Goal: Task Accomplishment & Management: Manage account settings

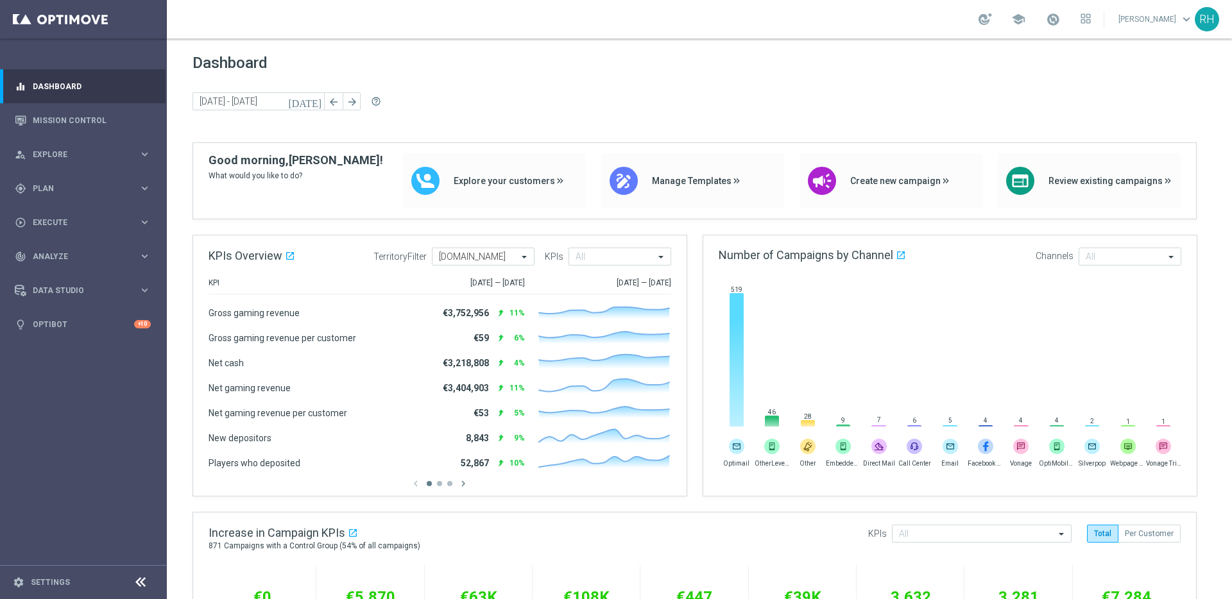
click at [680, 73] on div "Dashboard today 22 Sep 2025 - 23 Sep 2025 arrow_back arrow_forward help_outline" at bounding box center [699, 98] width 1014 height 89
click at [713, 87] on div "Dashboard today 22 Sep 2025 - 23 Sep 2025 arrow_back arrow_forward help_outline" at bounding box center [699, 98] width 1014 height 89
click at [745, 84] on div "Dashboard today 22 Sep 2025 - 23 Sep 2025 arrow_back arrow_forward help_outline" at bounding box center [699, 98] width 1014 height 89
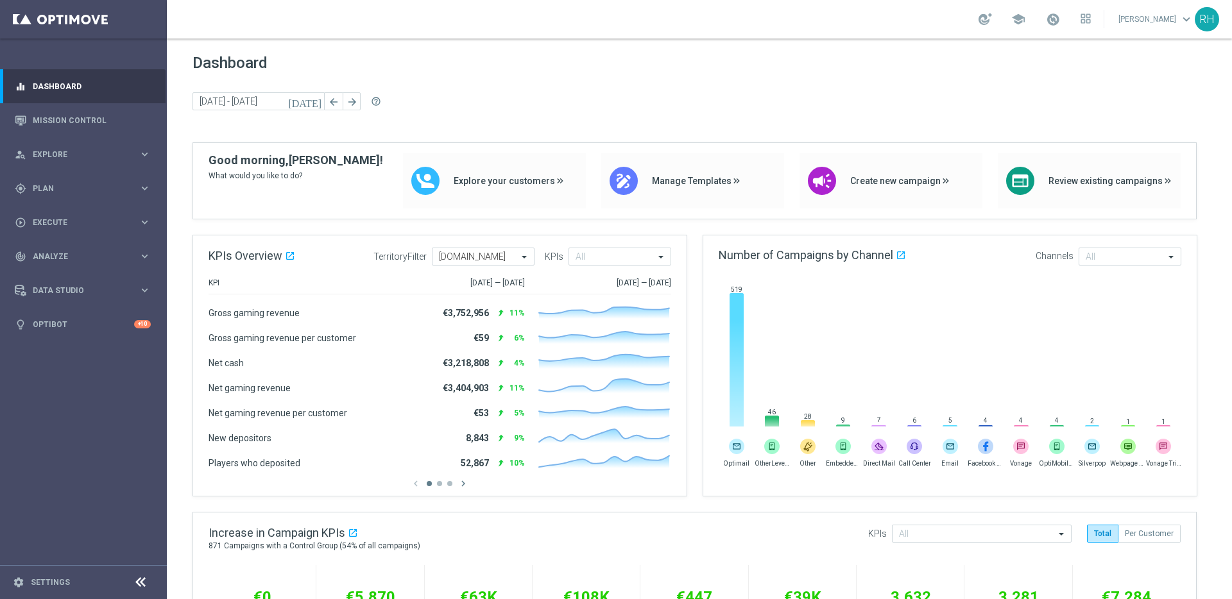
click at [746, 85] on div "Dashboard today 22 Sep 2025 - 23 Sep 2025 arrow_back arrow_forward help_outline" at bounding box center [699, 98] width 1014 height 89
click at [800, 85] on div "Dashboard today 22 Sep 2025 - 23 Sep 2025 arrow_back arrow_forward help_outline" at bounding box center [699, 98] width 1014 height 89
click at [801, 86] on div "Dashboard today 22 Sep 2025 - 23 Sep 2025 arrow_back arrow_forward help_outline" at bounding box center [699, 98] width 1014 height 89
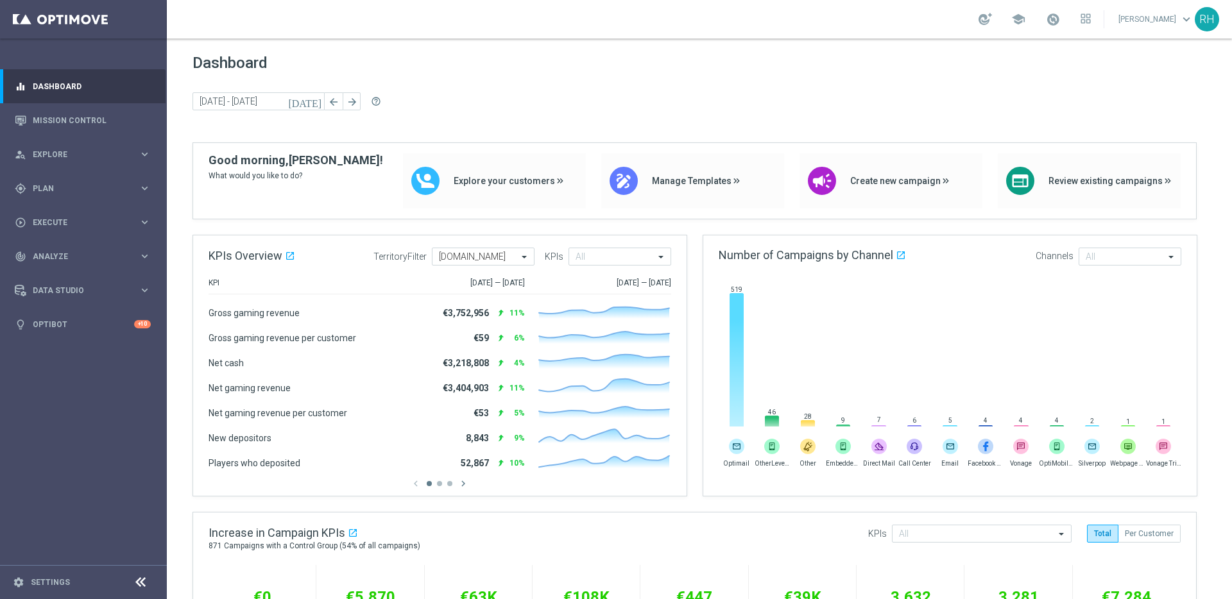
click at [792, 89] on div "Dashboard today 22 Sep 2025 - 23 Sep 2025 arrow_back arrow_forward help_outline" at bounding box center [699, 98] width 1014 height 89
click at [81, 126] on link "Mission Control" at bounding box center [92, 120] width 118 height 34
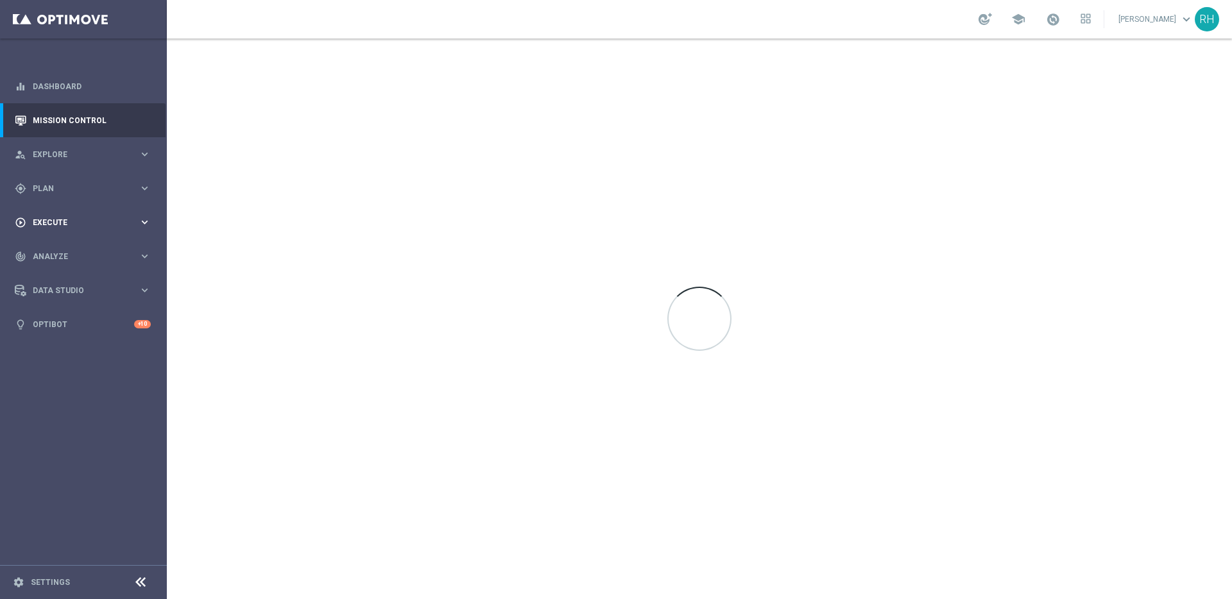
click at [92, 214] on div "play_circle_outline Execute keyboard_arrow_right" at bounding box center [83, 222] width 166 height 34
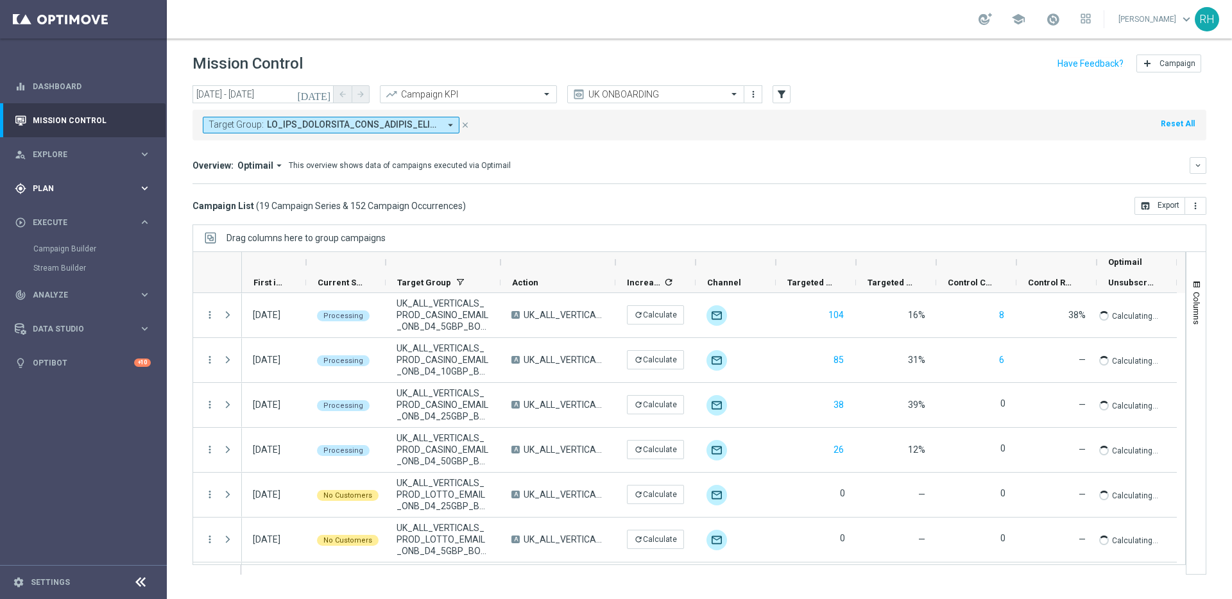
click at [77, 173] on div "gps_fixed Plan keyboard_arrow_right" at bounding box center [83, 188] width 166 height 34
click at [66, 250] on span "Templates" at bounding box center [80, 254] width 92 height 8
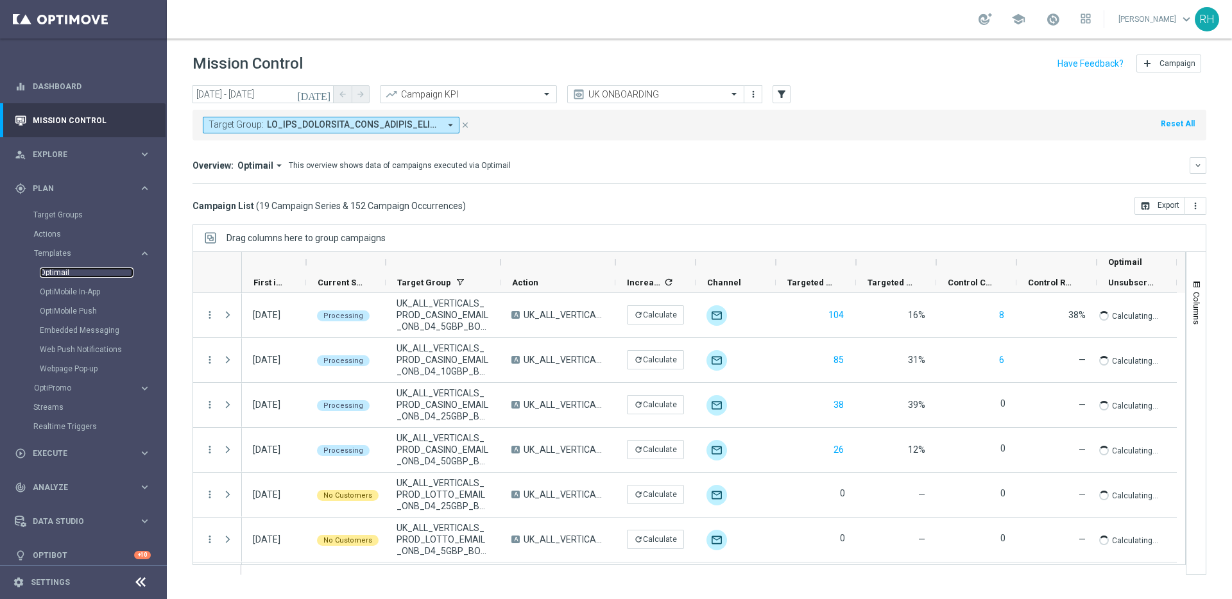
click at [68, 270] on link "Optimail" at bounding box center [87, 273] width 94 height 10
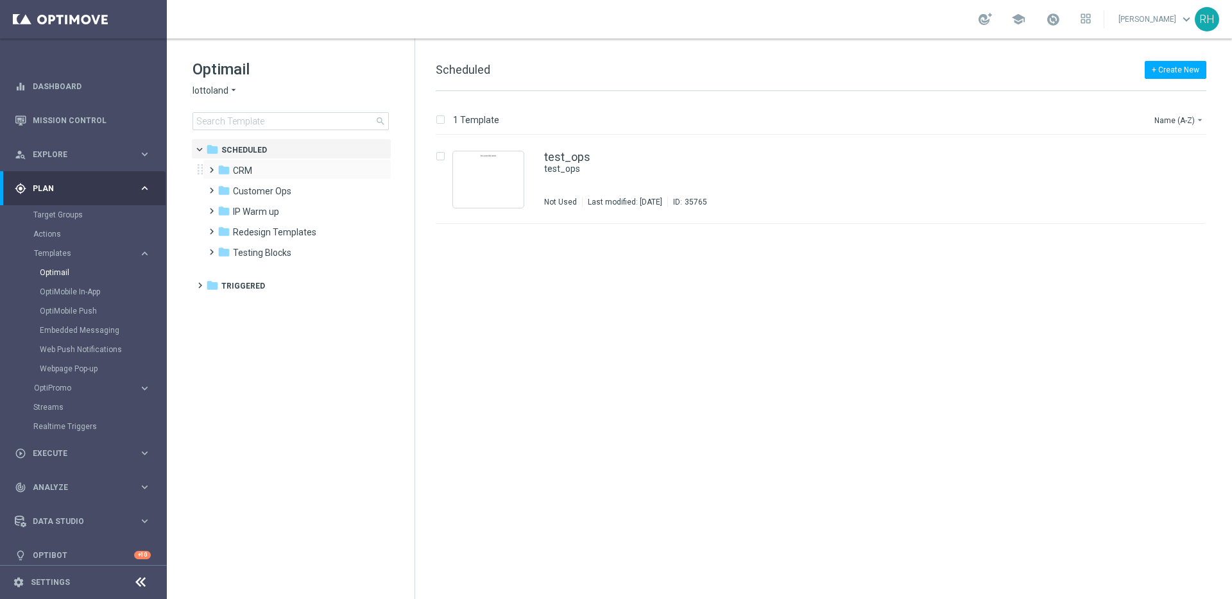
click at [212, 167] on span at bounding box center [209, 164] width 6 height 5
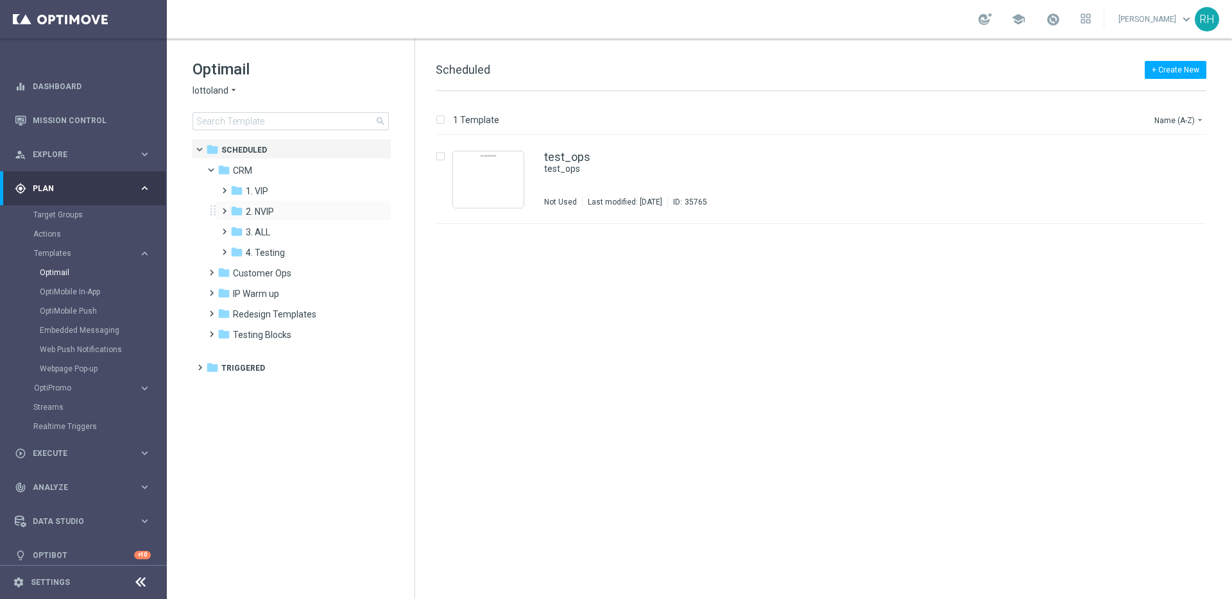
click at [225, 208] on span at bounding box center [222, 205] width 6 height 5
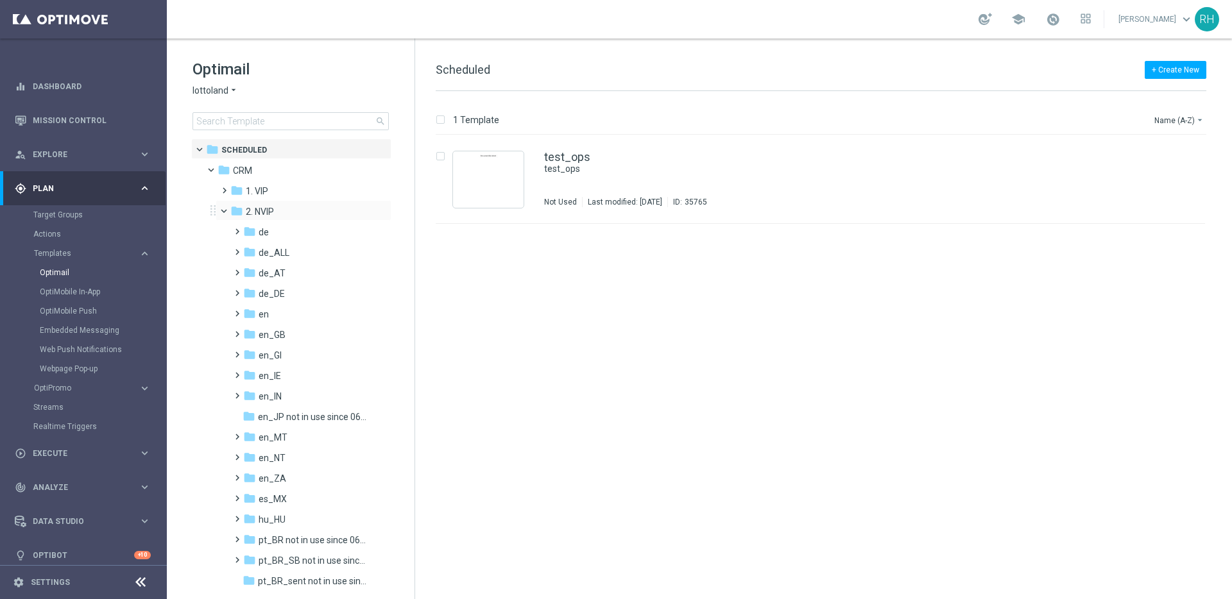
click at [227, 210] on span at bounding box center [229, 208] width 5 height 6
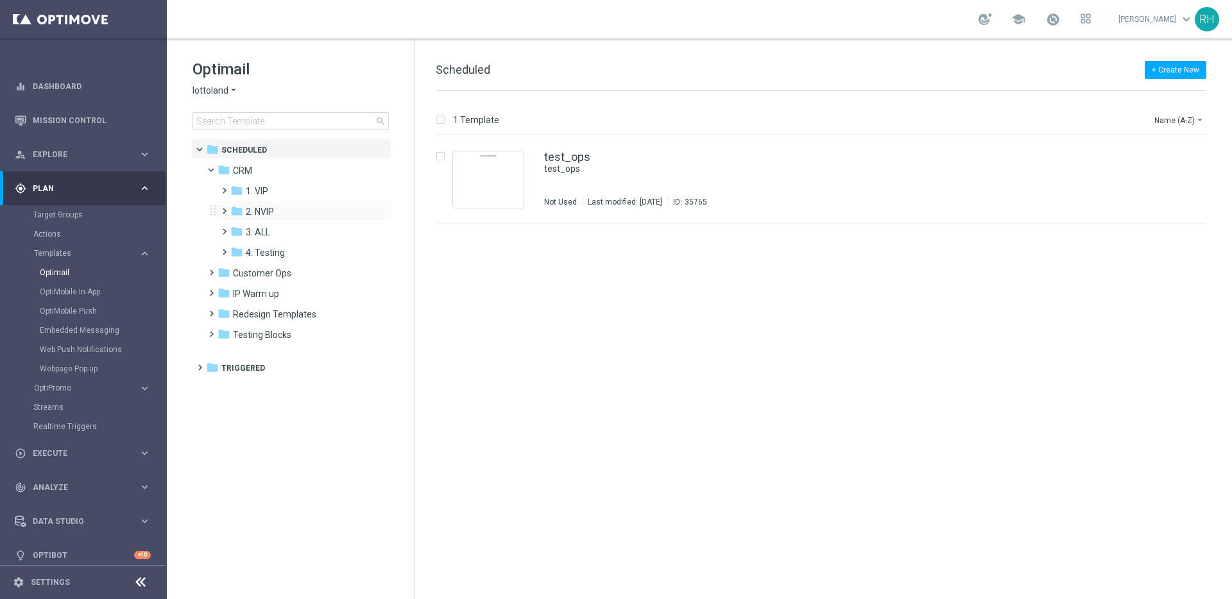
click at [225, 208] on span at bounding box center [222, 205] width 6 height 5
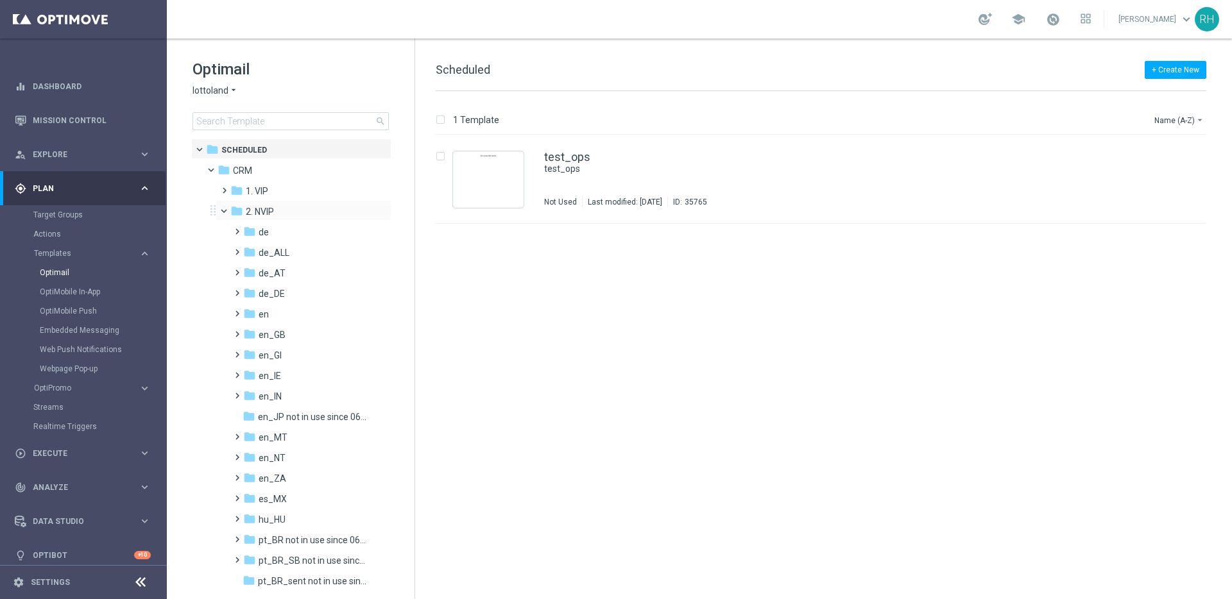
click at [227, 210] on span at bounding box center [229, 208] width 5 height 6
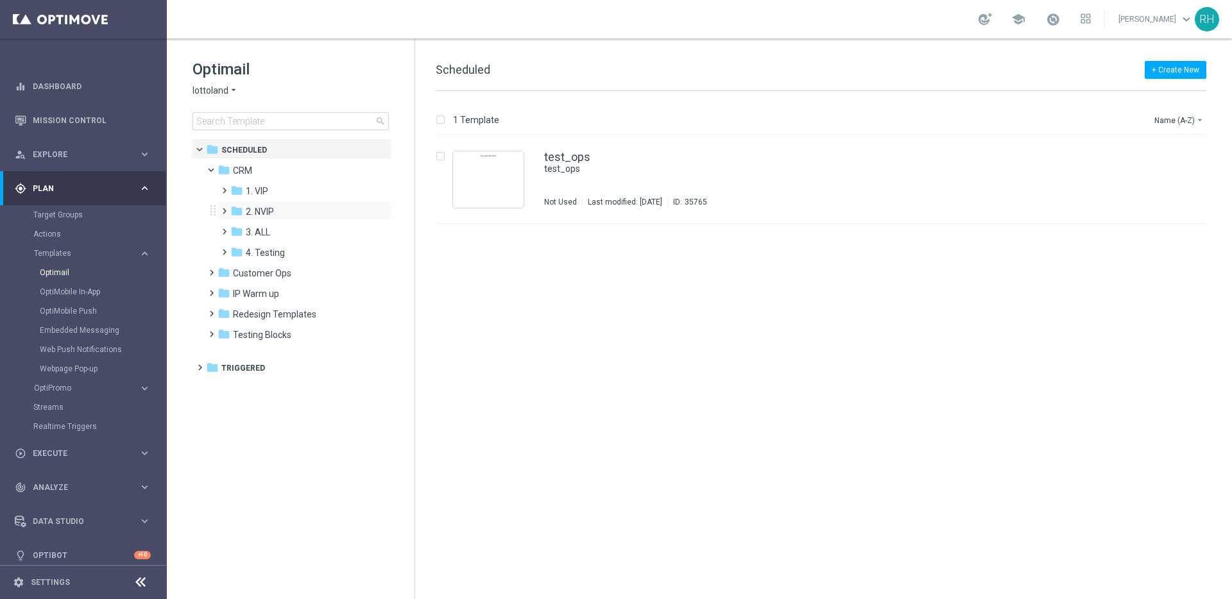
click at [225, 208] on span at bounding box center [222, 205] width 6 height 5
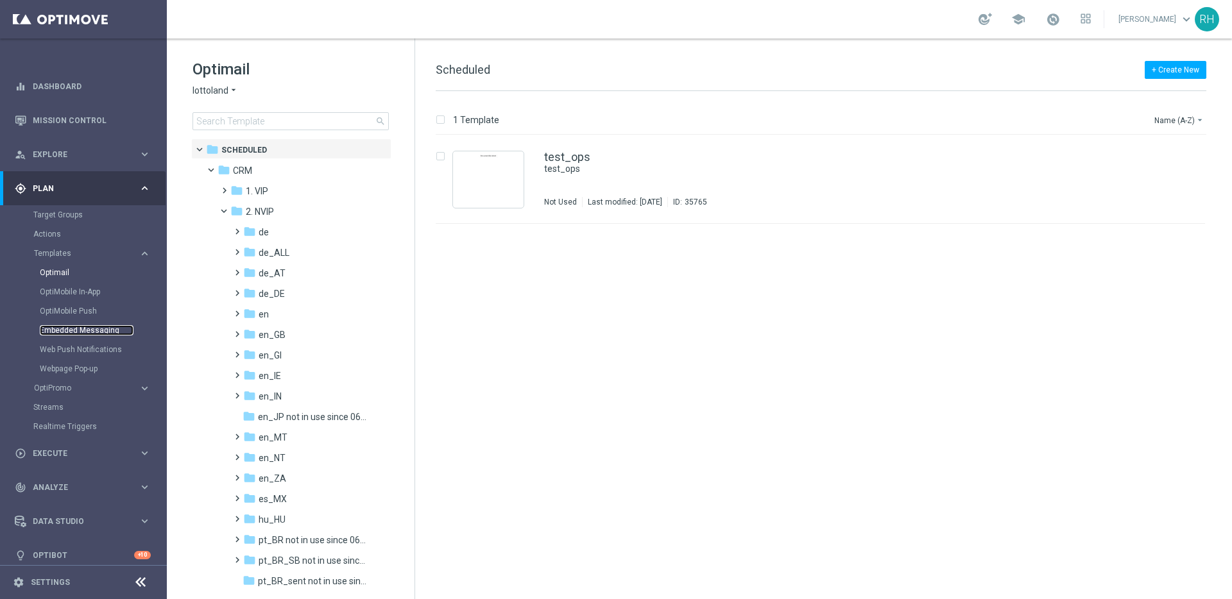
click at [104, 332] on link "Embedded Messaging" at bounding box center [87, 330] width 94 height 10
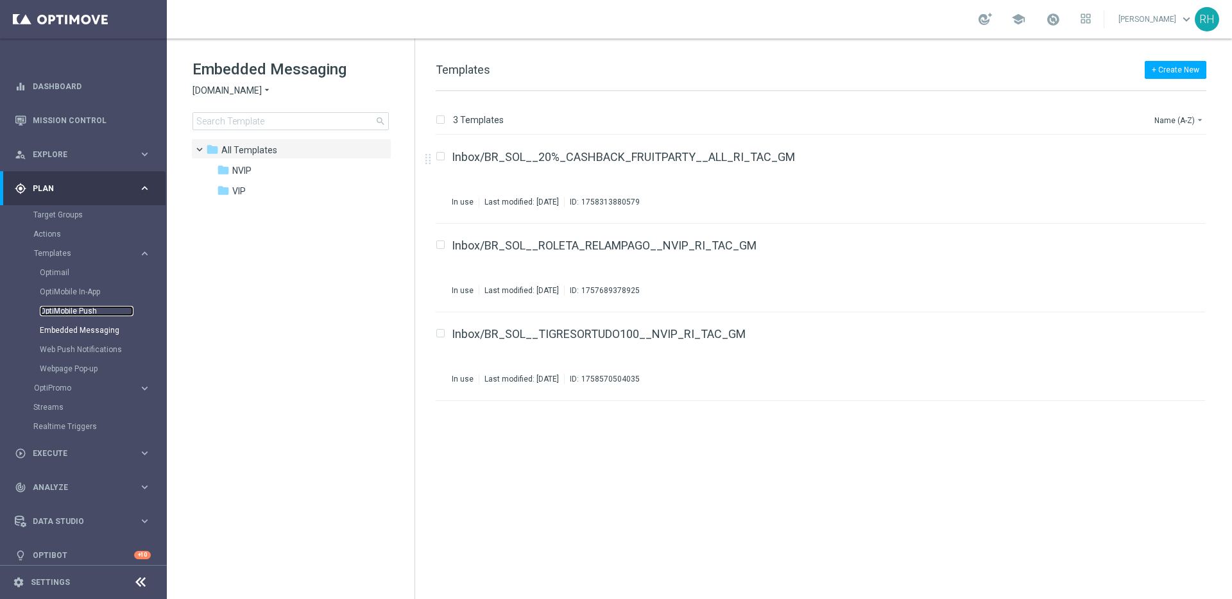
click at [86, 316] on link "OptiMobile Push" at bounding box center [87, 311] width 94 height 10
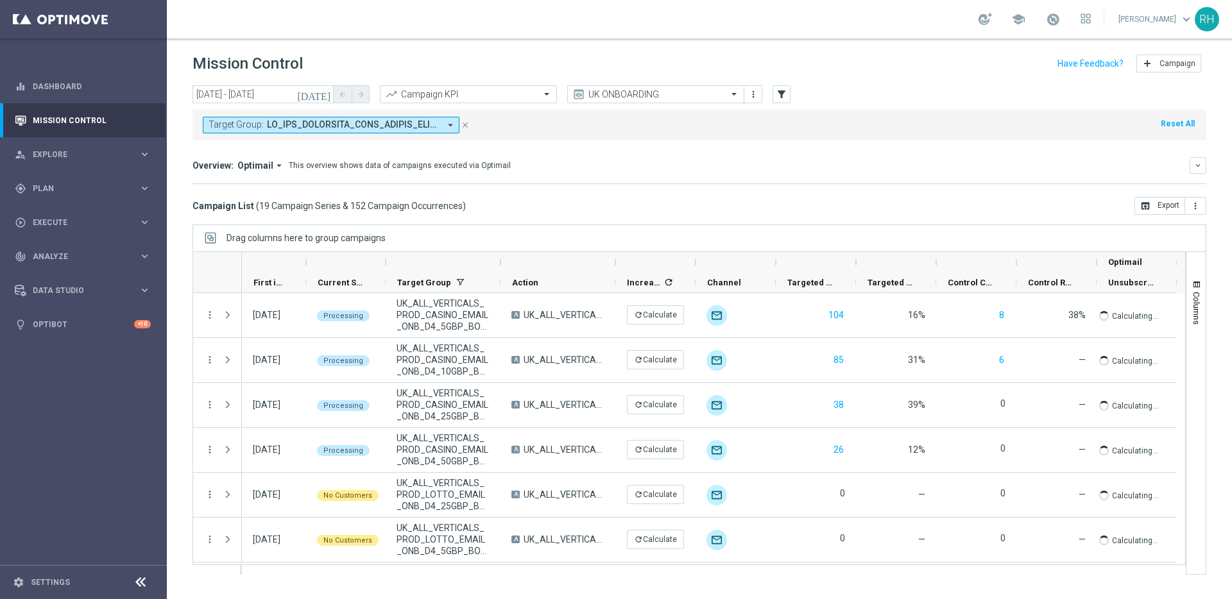
click at [324, 87] on button "[DATE]" at bounding box center [314, 94] width 38 height 19
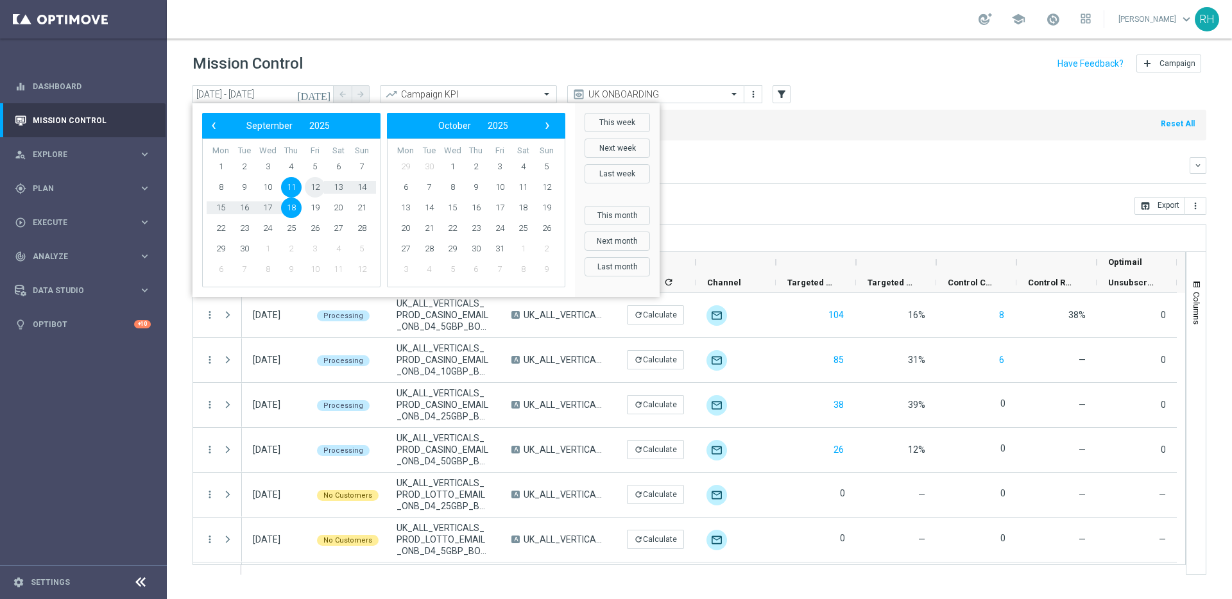
click at [319, 181] on span "12" at bounding box center [315, 187] width 21 height 21
click at [316, 201] on span "19" at bounding box center [315, 208] width 21 height 21
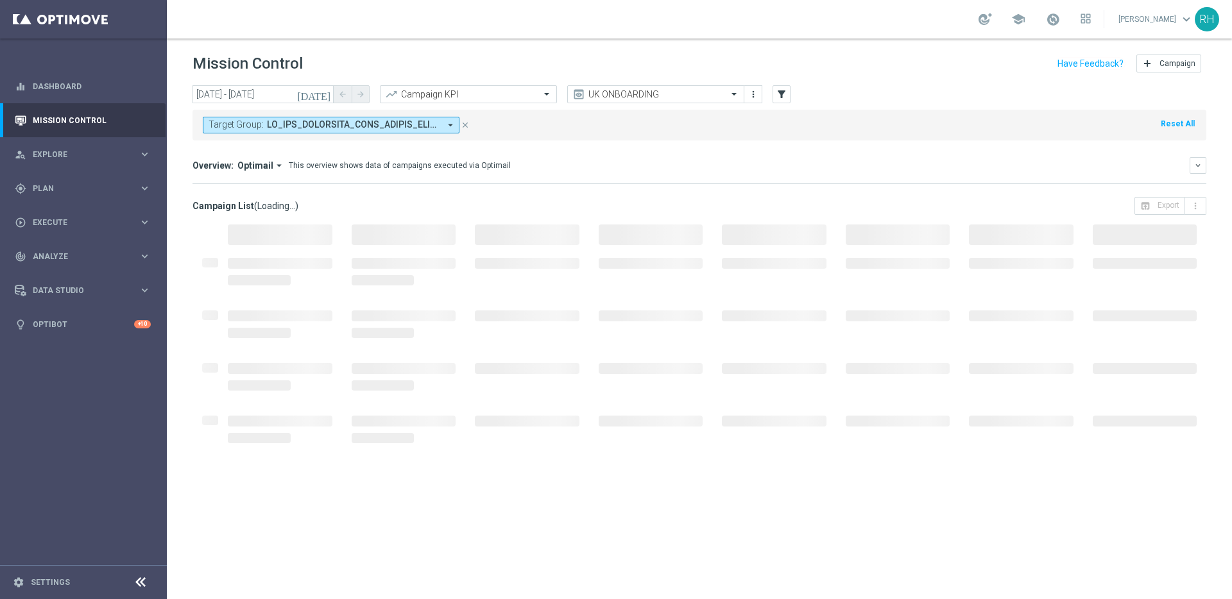
click at [323, 92] on icon "[DATE]" at bounding box center [314, 95] width 35 height 12
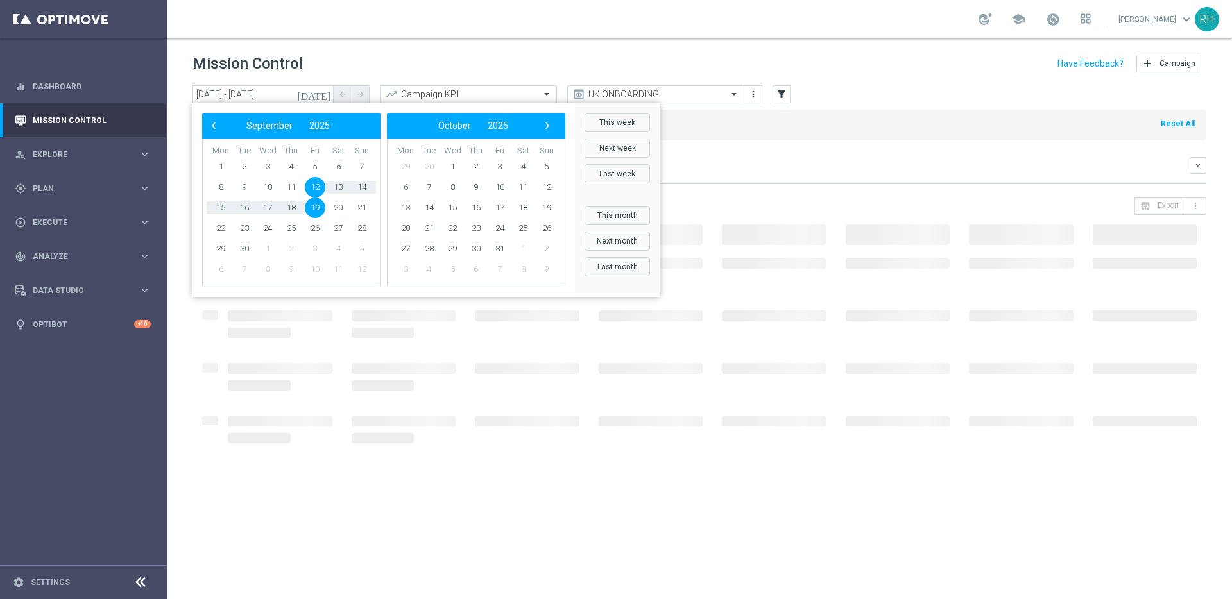
click at [317, 207] on span "19" at bounding box center [315, 208] width 21 height 21
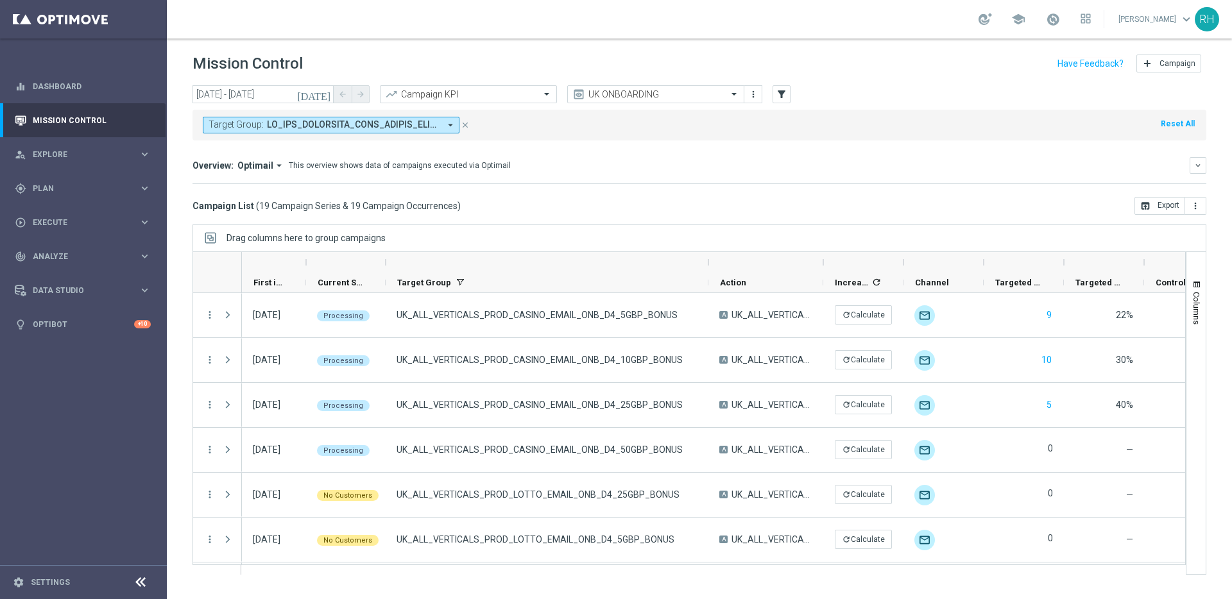
drag, startPoint x: 500, startPoint y: 262, endPoint x: 708, endPoint y: 263, distance: 207.9
click at [708, 263] on div at bounding box center [708, 262] width 5 height 21
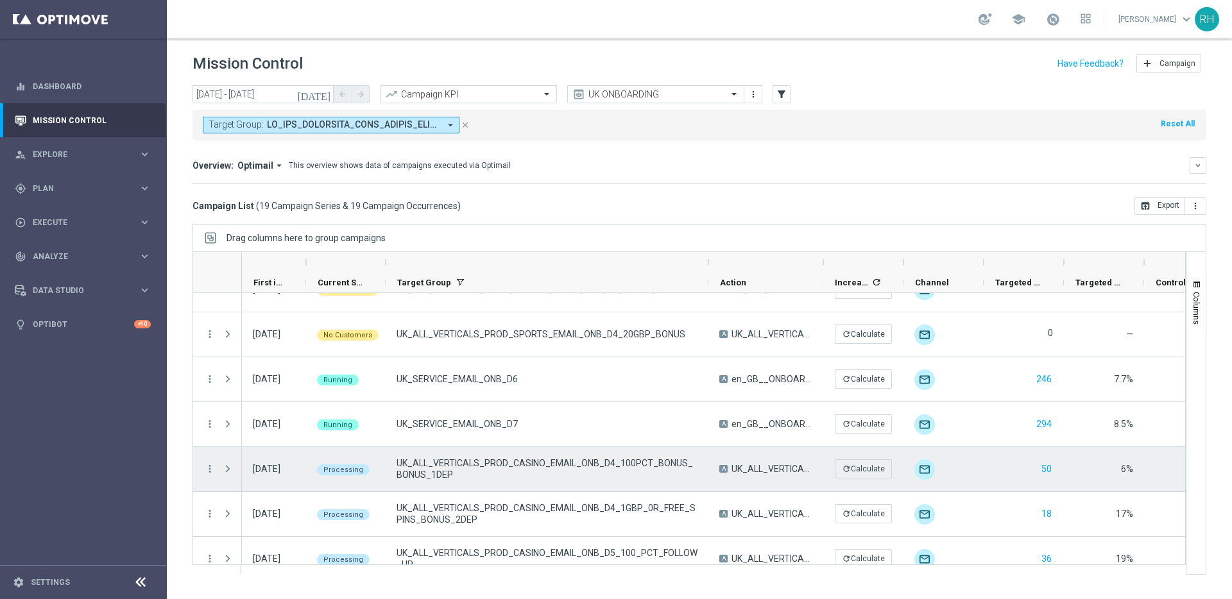
scroll to position [582, 0]
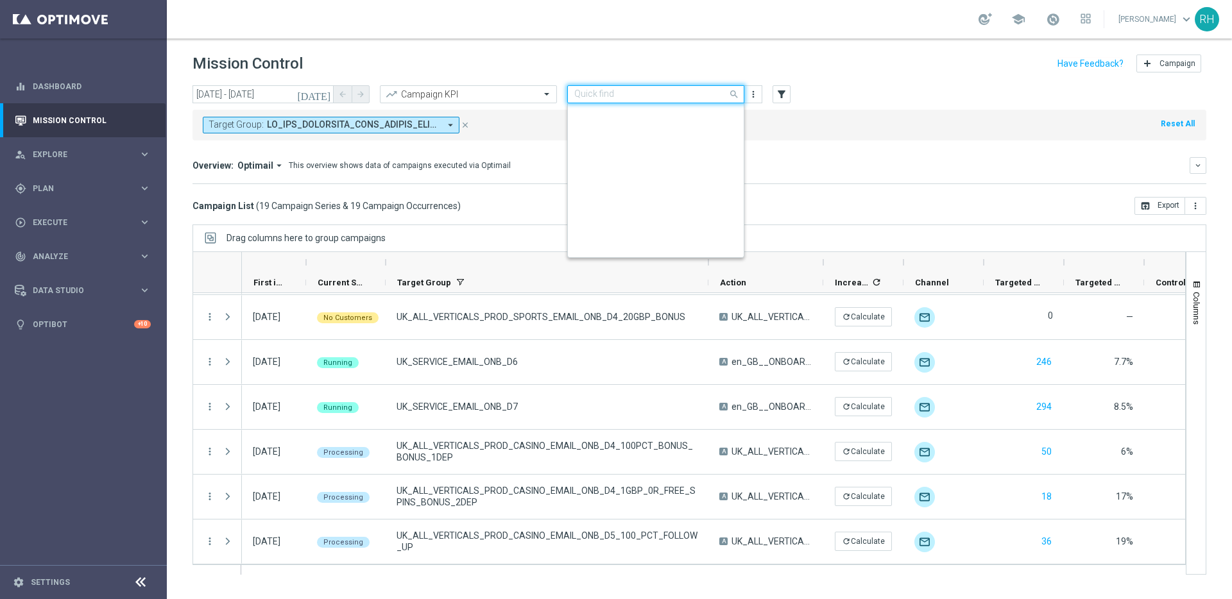
click at [640, 92] on input "text" at bounding box center [642, 94] width 137 height 11
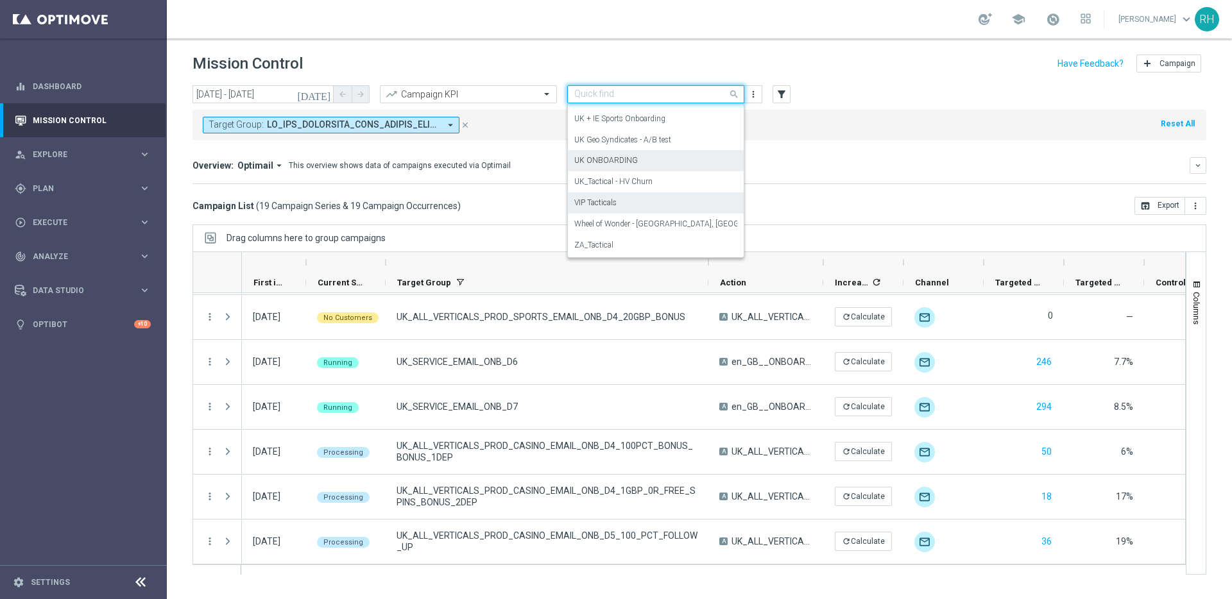
scroll to position [189, 0]
click at [628, 217] on div "Tactical - [GEOGRAPHIC_DATA]" at bounding box center [655, 219] width 163 height 21
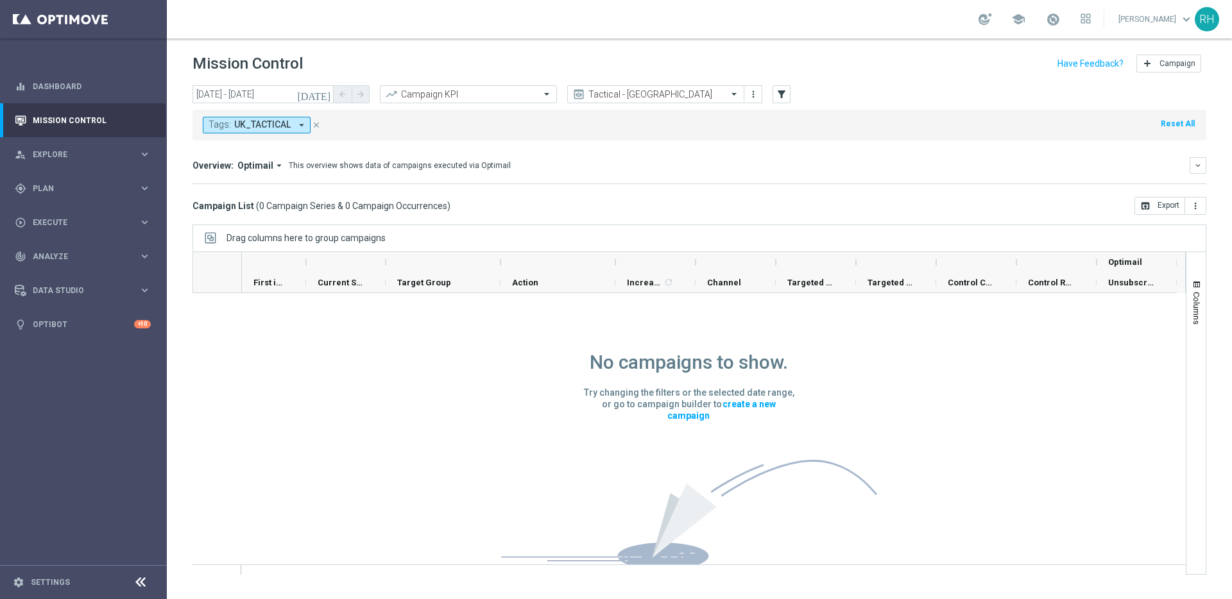
scroll to position [0, 0]
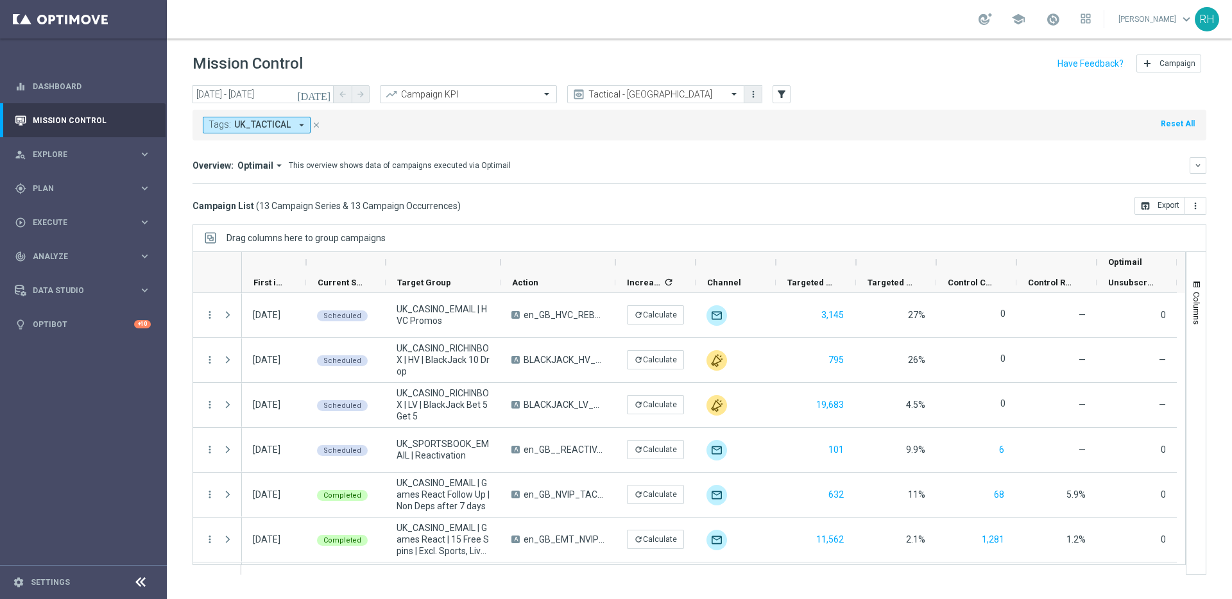
click at [757, 90] on icon "more_vert" at bounding box center [753, 94] width 10 height 10
click at [778, 148] on div "settings Manage views Primary views can not be edited" at bounding box center [795, 154] width 103 height 18
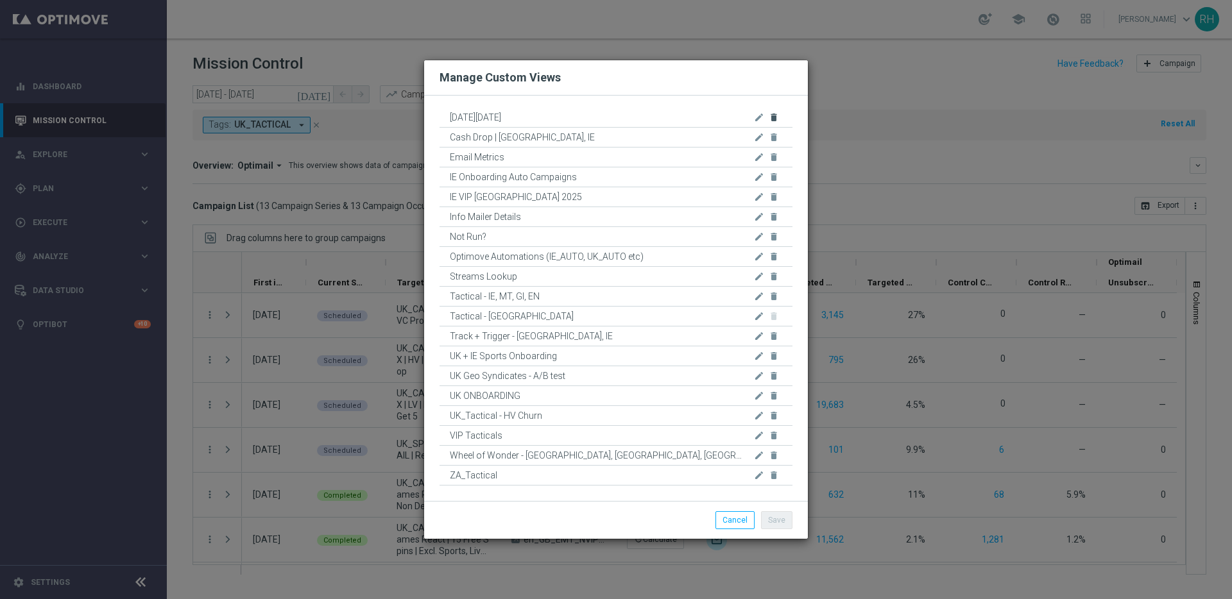
click at [775, 120] on icon "delete" at bounding box center [774, 117] width 10 height 10
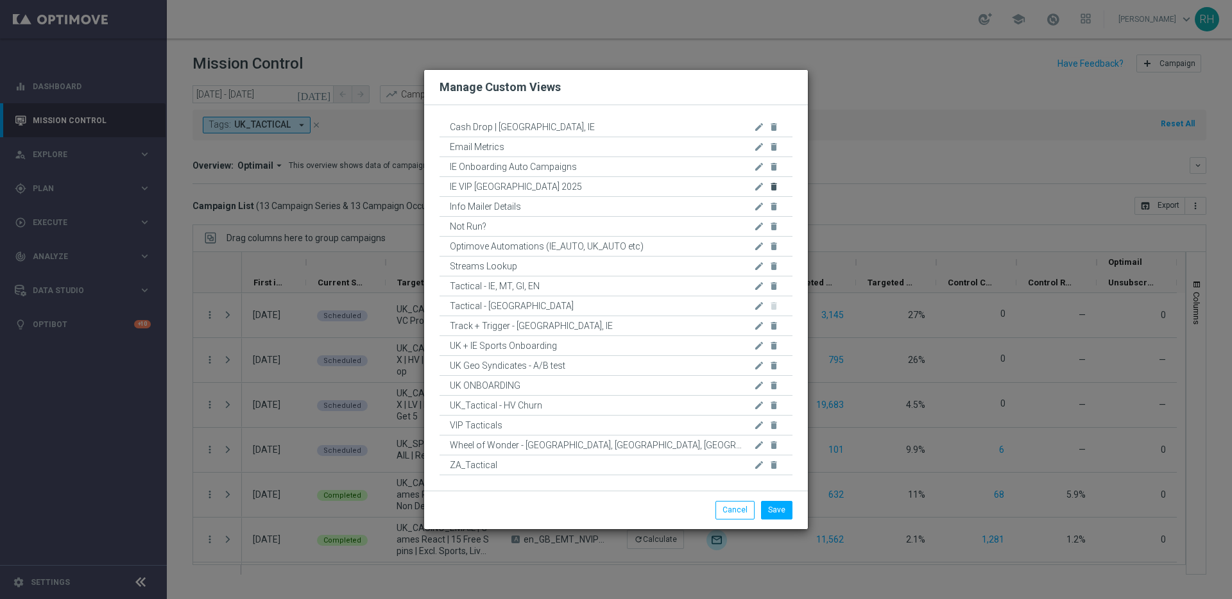
click at [775, 186] on icon "delete" at bounding box center [774, 187] width 10 height 10
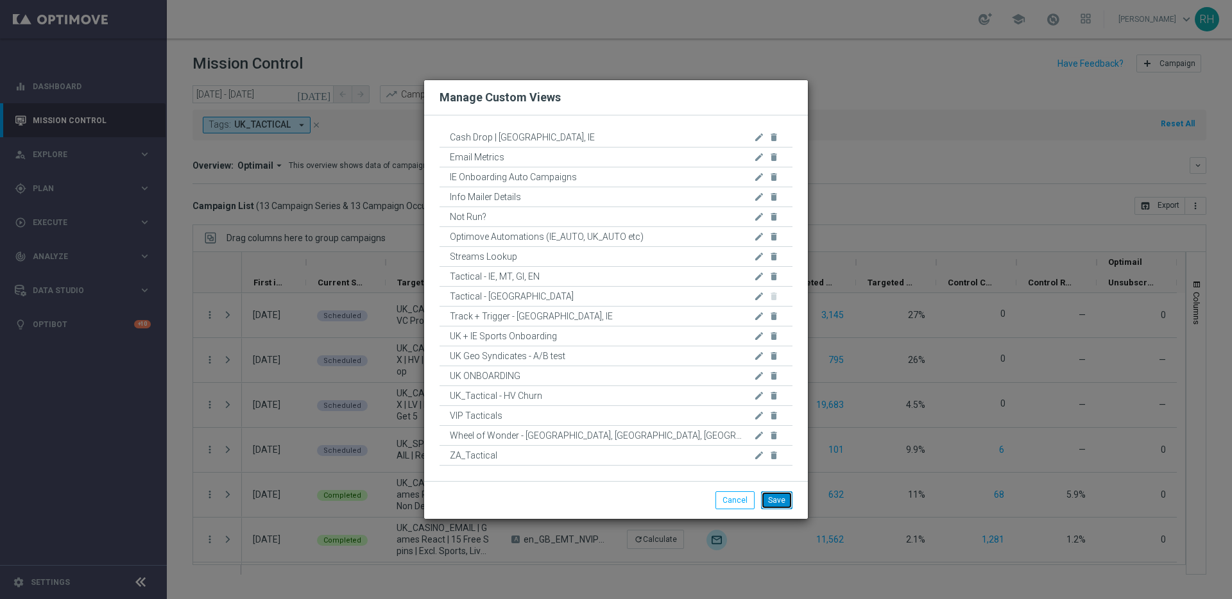
click at [780, 500] on button "Save" at bounding box center [776, 501] width 31 height 18
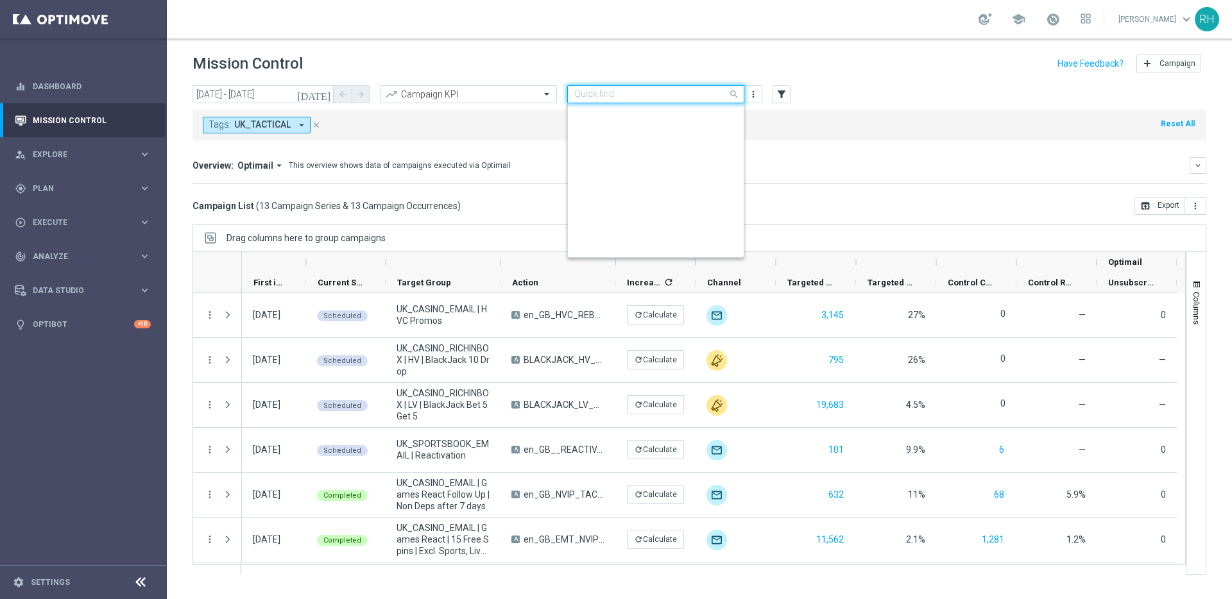
click at [676, 92] on input "text" at bounding box center [642, 94] width 137 height 11
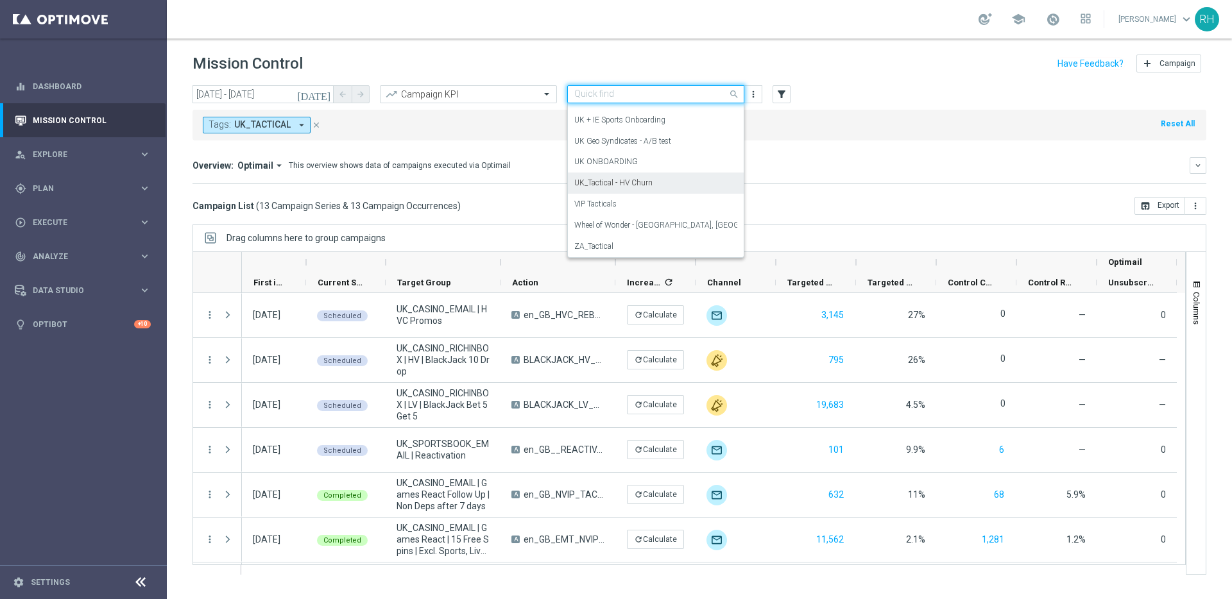
scroll to position [291, 0]
drag, startPoint x: 671, startPoint y: 251, endPoint x: 671, endPoint y: 203, distance: 48.1
click at [671, 251] on div "ZA_Tactical" at bounding box center [655, 245] width 163 height 21
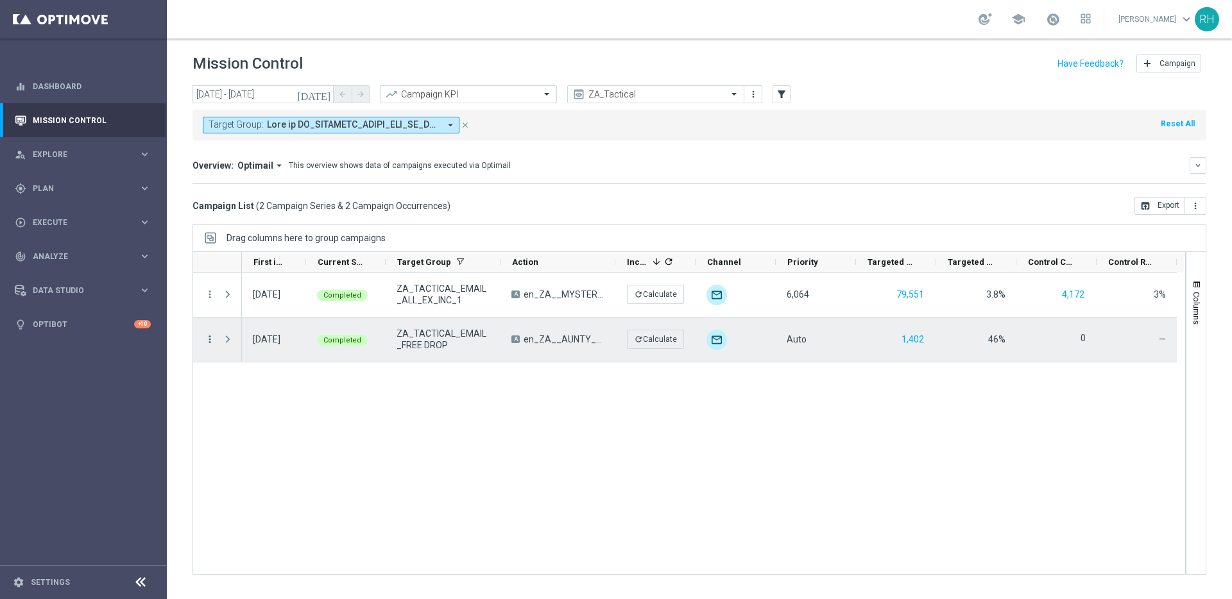
click at [207, 337] on icon "more_vert" at bounding box center [210, 340] width 12 height 12
click at [225, 340] on div "list Campaign Details" at bounding box center [288, 348] width 144 height 18
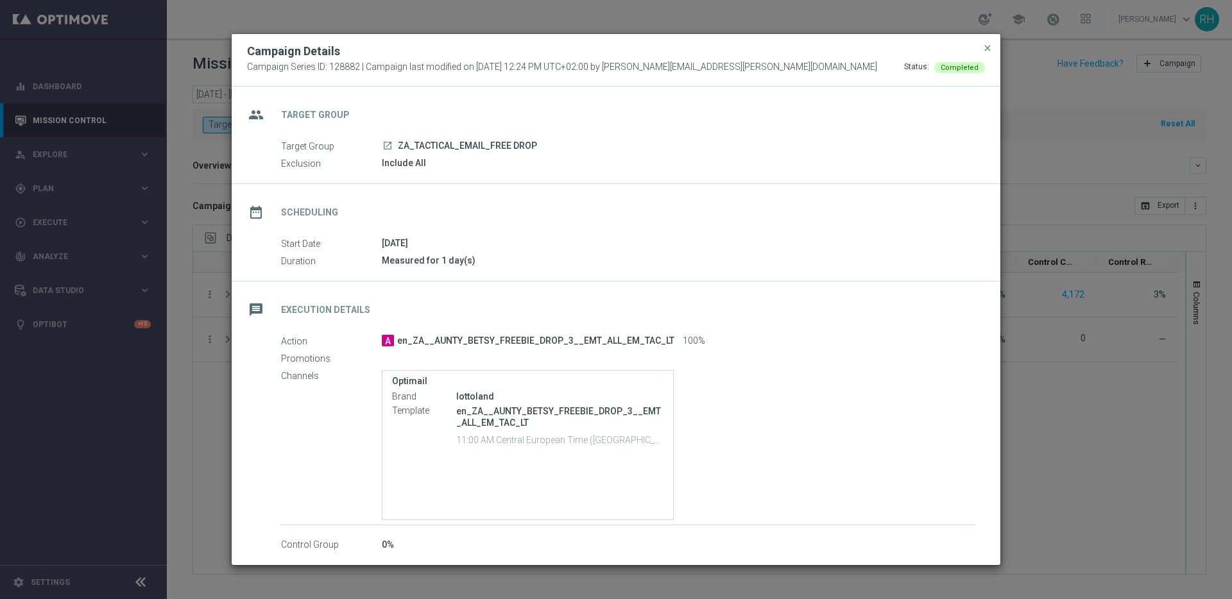
click at [1005, 158] on modal-container "Campaign Details Campaign Series ID: 128882 | Campaign last modified on [DATE] …" at bounding box center [616, 299] width 1232 height 599
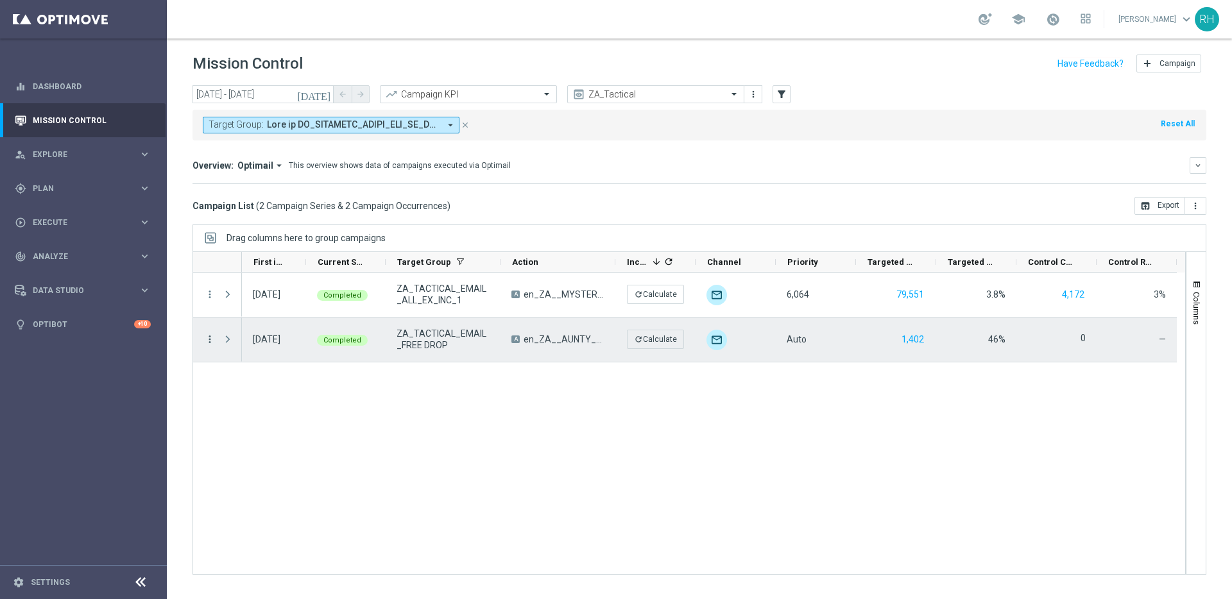
click at [212, 343] on icon "more_vert" at bounding box center [210, 340] width 12 height 12
click at [219, 347] on div "list" at bounding box center [225, 347] width 19 height 9
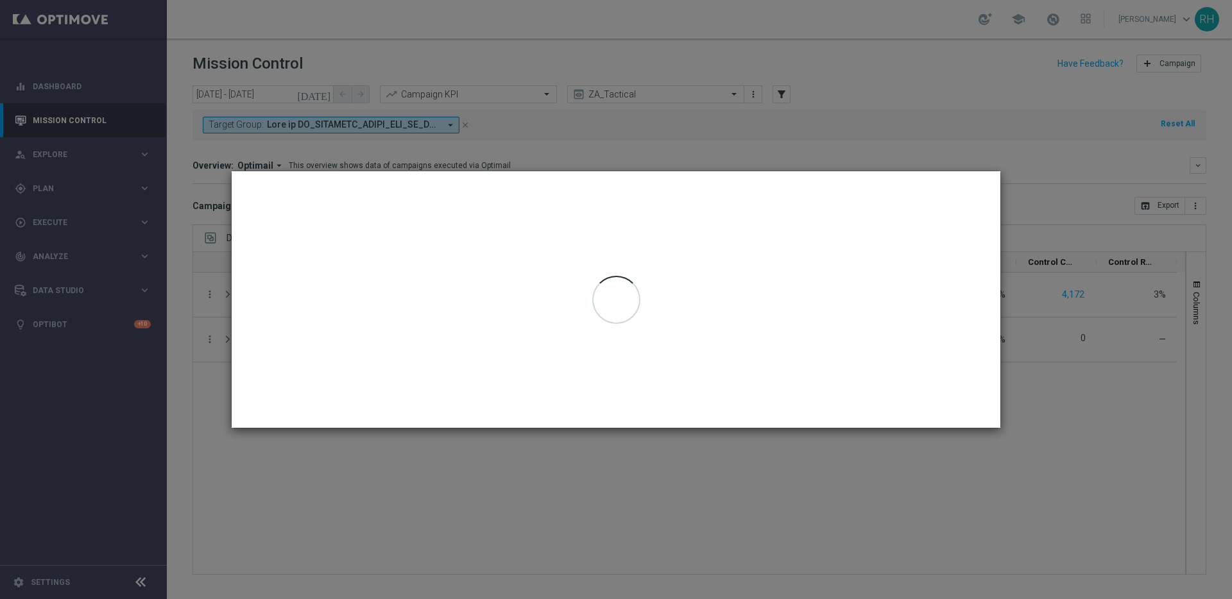
click at [949, 90] on modal-container at bounding box center [616, 299] width 1232 height 599
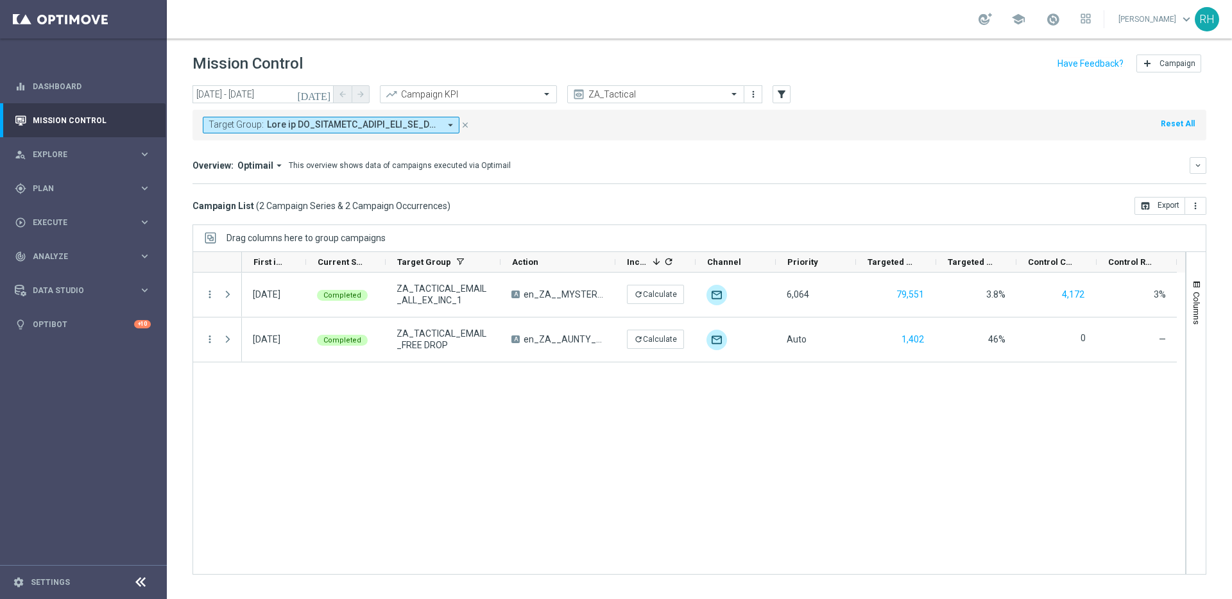
click at [949, 90] on div "[DATE] [DATE] - [DATE] arrow_back arrow_forward Campaign KPI trending_up ZA_Tac…" at bounding box center [699, 94] width 1014 height 19
click at [696, 102] on div "ZA_Tactical" at bounding box center [655, 94] width 177 height 18
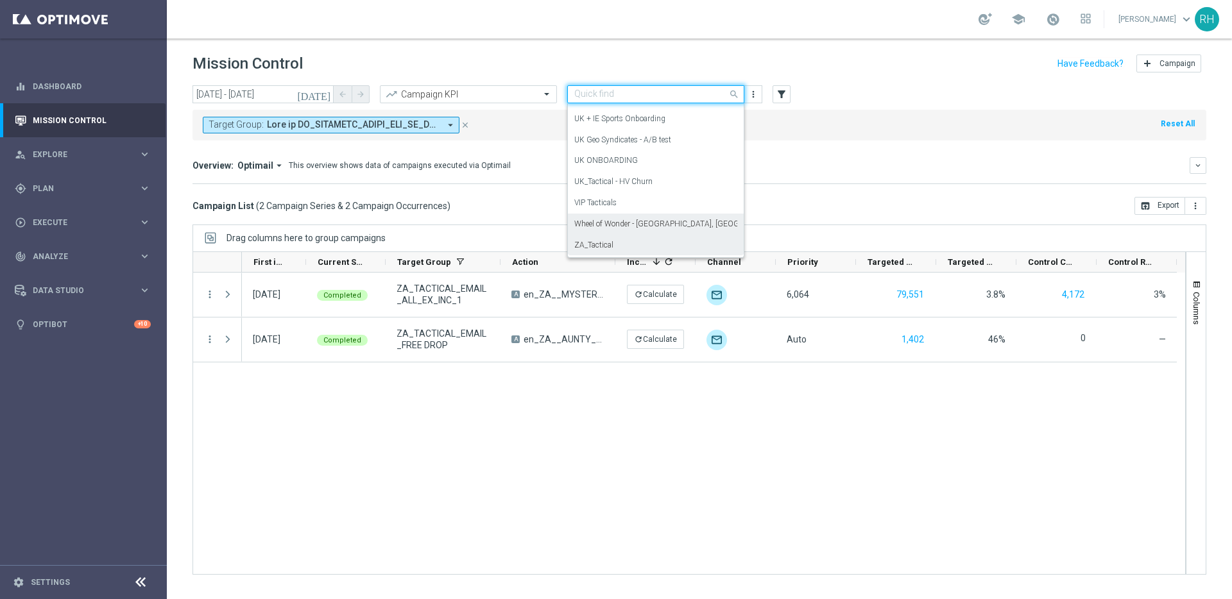
click at [680, 225] on label "Wheel of Wonder - [GEOGRAPHIC_DATA], [GEOGRAPHIC_DATA], [GEOGRAPHIC_DATA]" at bounding box center [722, 224] width 296 height 11
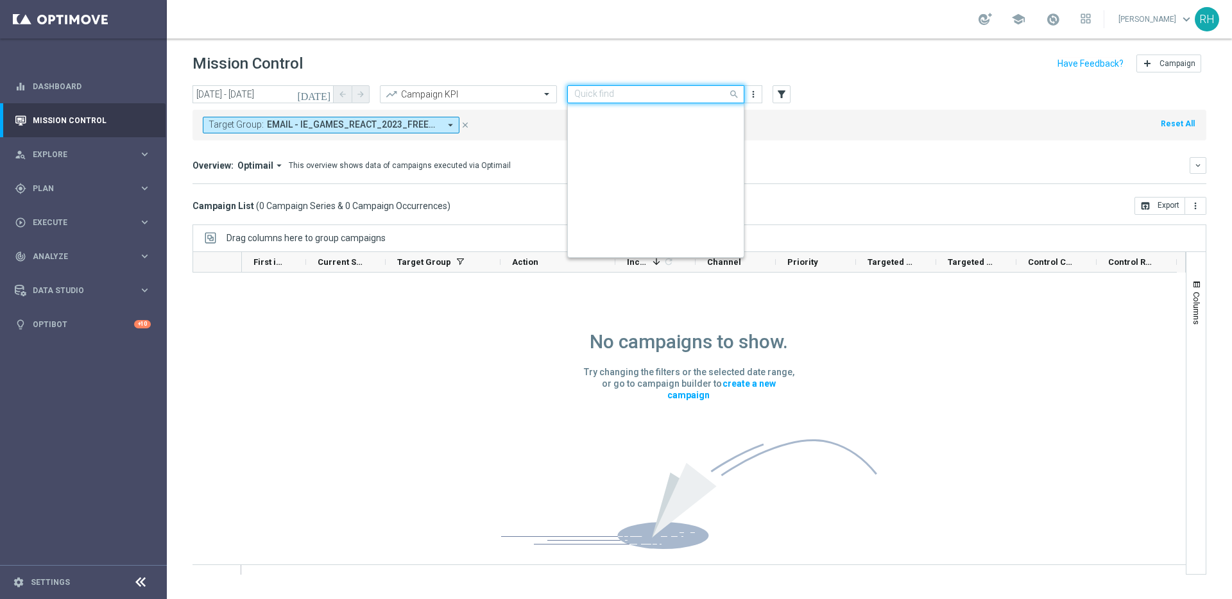
click at [701, 98] on input "text" at bounding box center [642, 94] width 137 height 11
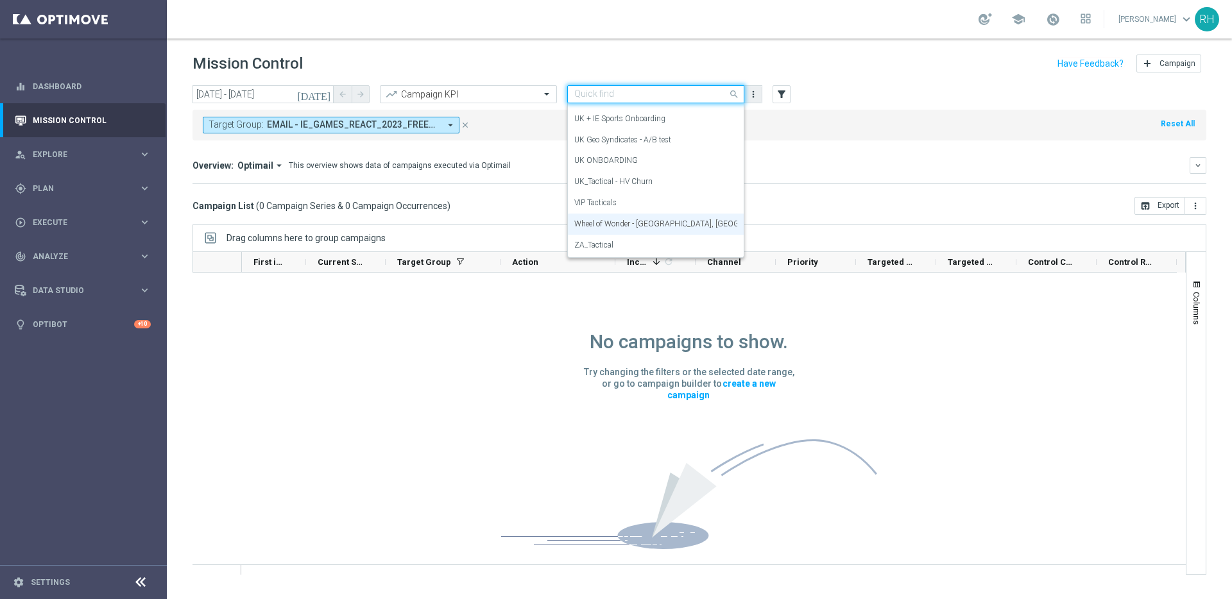
click at [758, 99] on button "more_vert" at bounding box center [753, 94] width 13 height 15
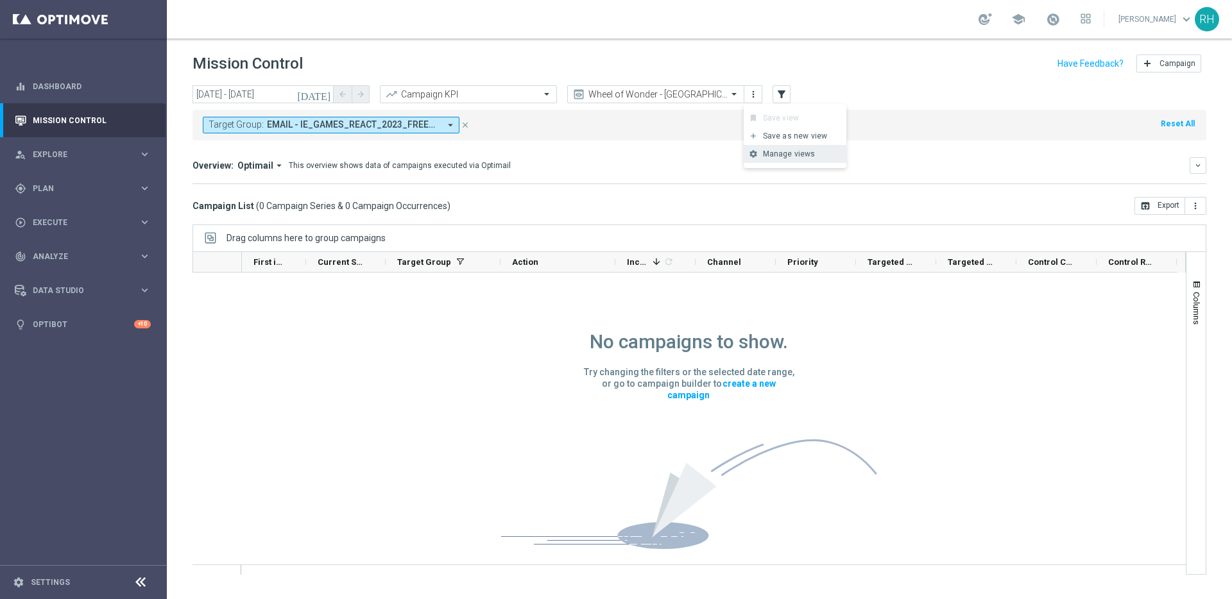
click at [767, 150] on div "Manage views" at bounding box center [802, 154] width 78 height 9
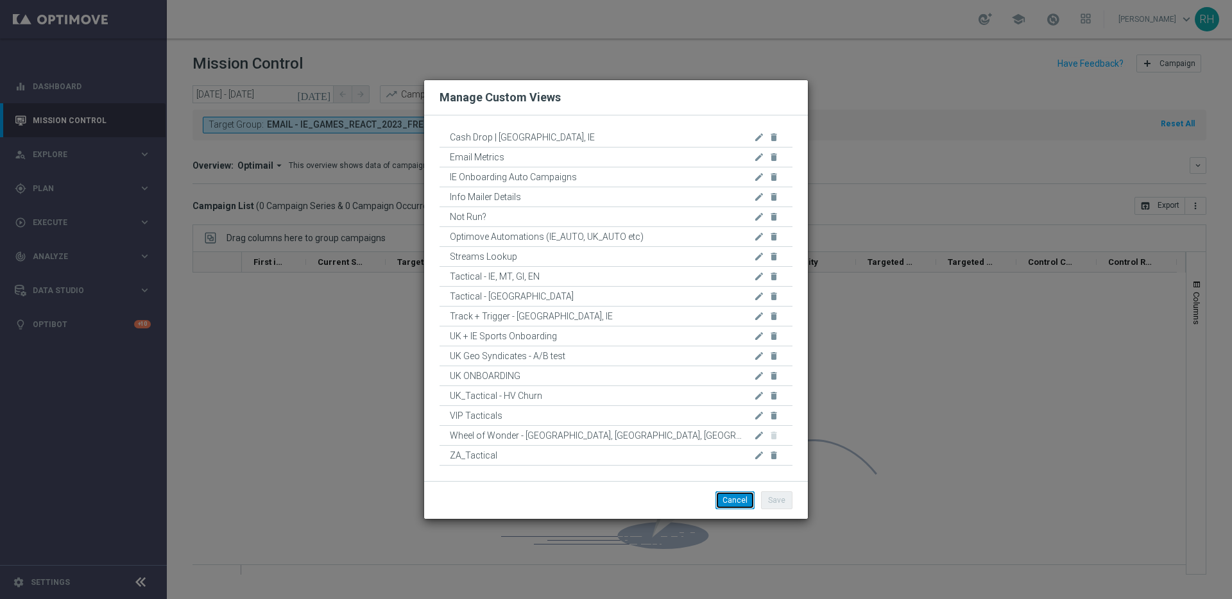
click at [734, 500] on button "Cancel" at bounding box center [734, 501] width 39 height 18
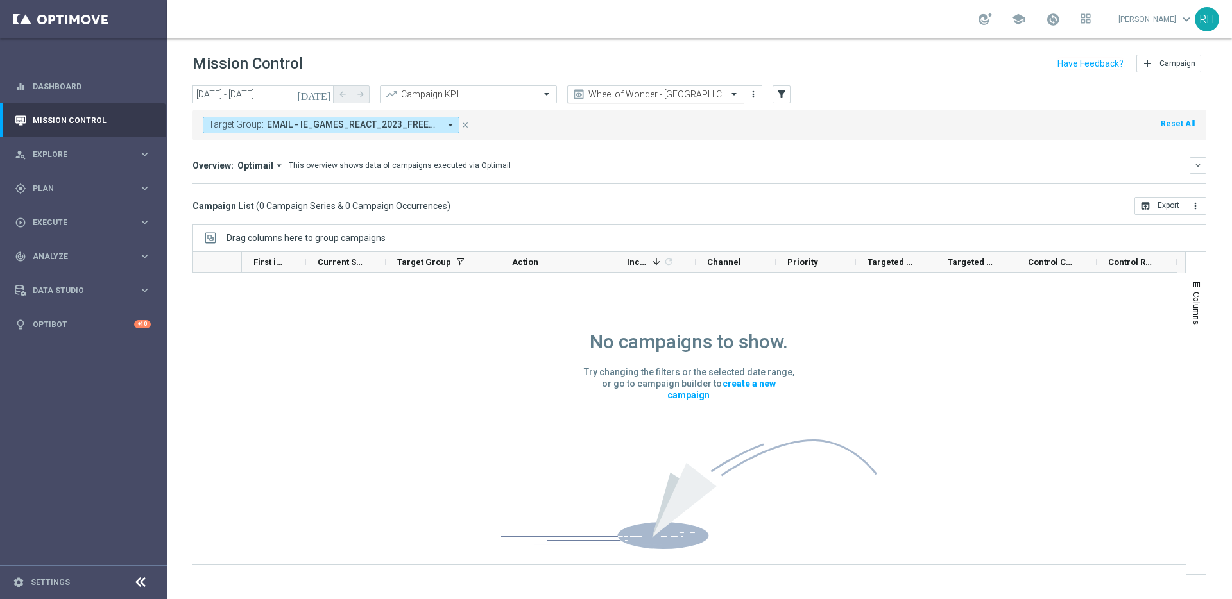
click at [718, 96] on div at bounding box center [656, 94] width 176 height 11
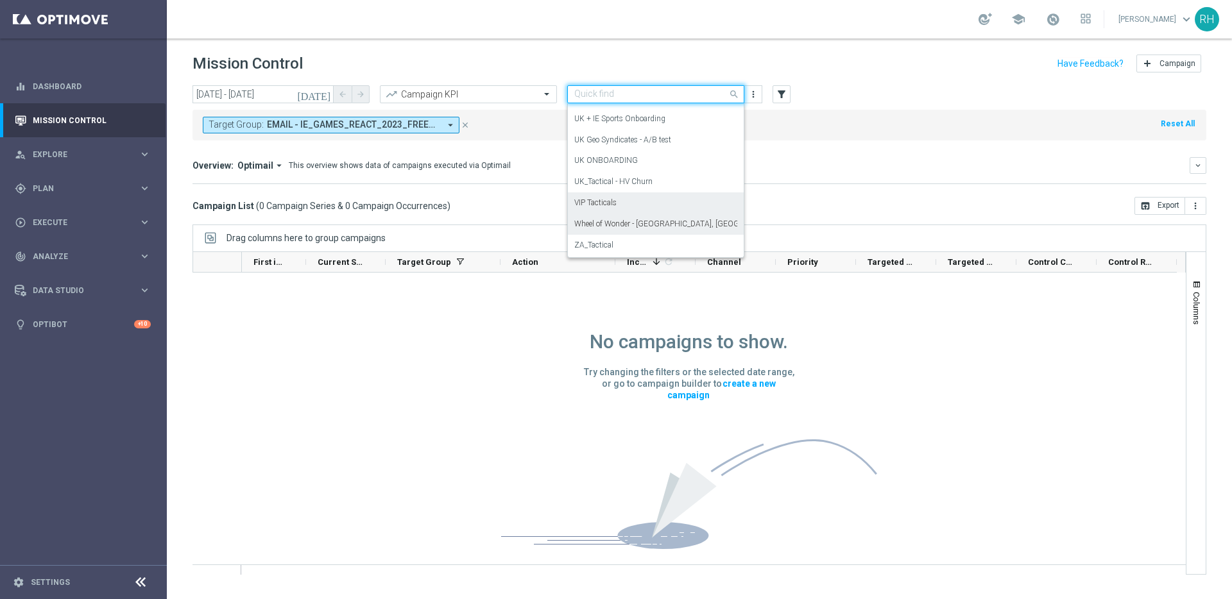
click at [696, 197] on div "VIP Tacticals" at bounding box center [655, 202] width 163 height 21
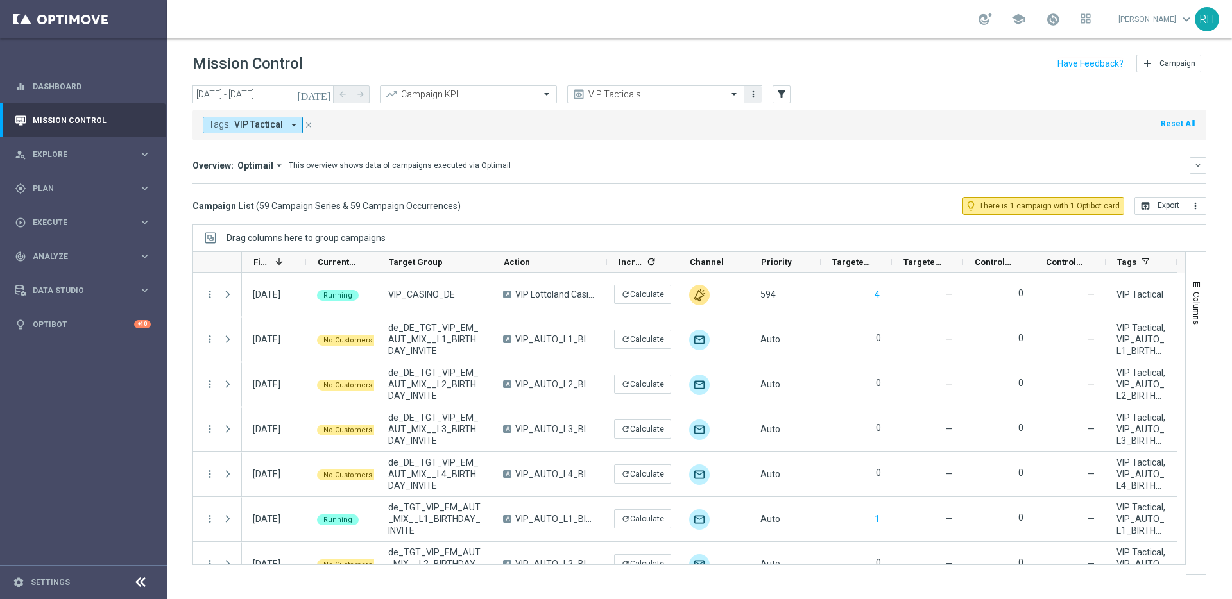
click at [758, 94] on button "more_vert" at bounding box center [753, 94] width 13 height 15
click at [768, 155] on div "Manage views" at bounding box center [802, 154] width 78 height 9
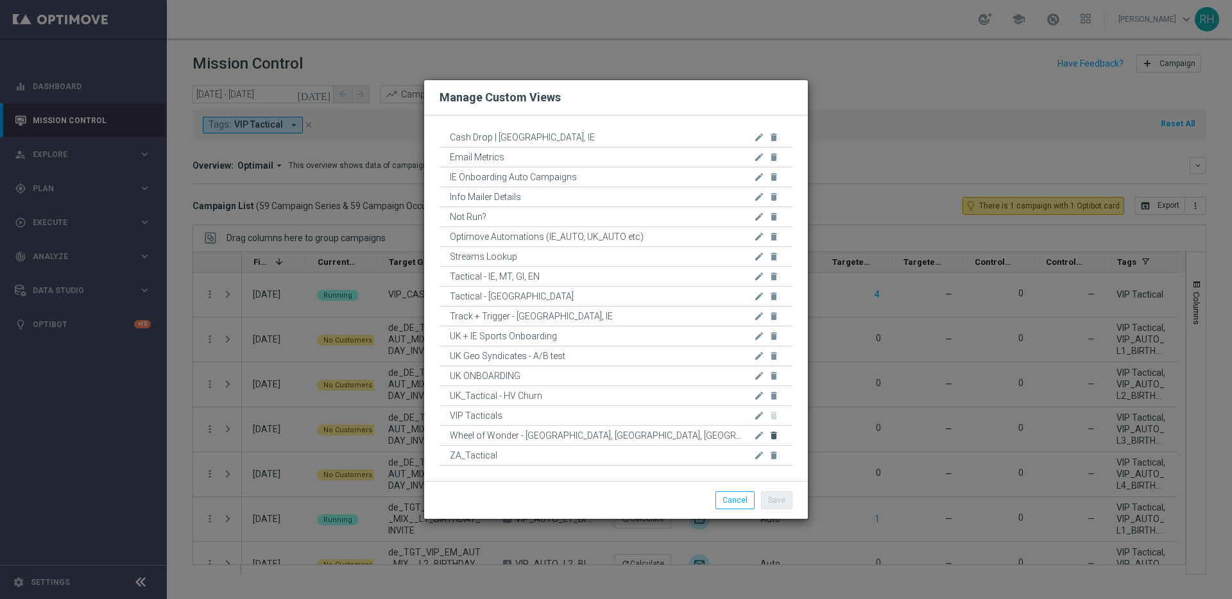
click at [774, 433] on icon "delete" at bounding box center [774, 436] width 10 height 10
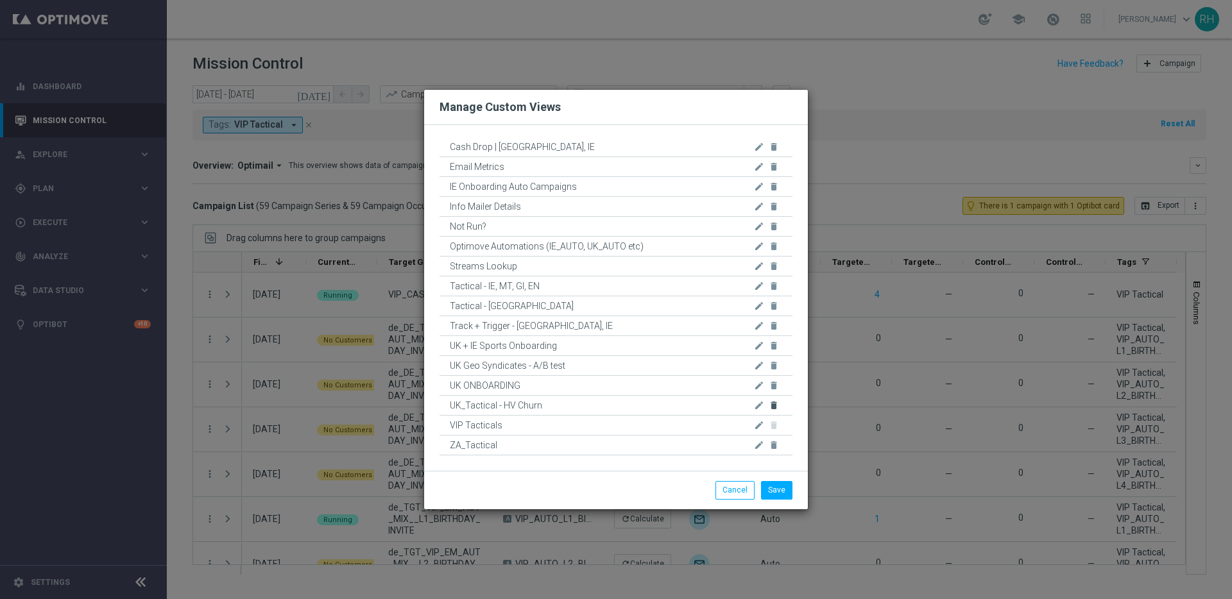
click at [773, 408] on icon "delete" at bounding box center [774, 405] width 10 height 10
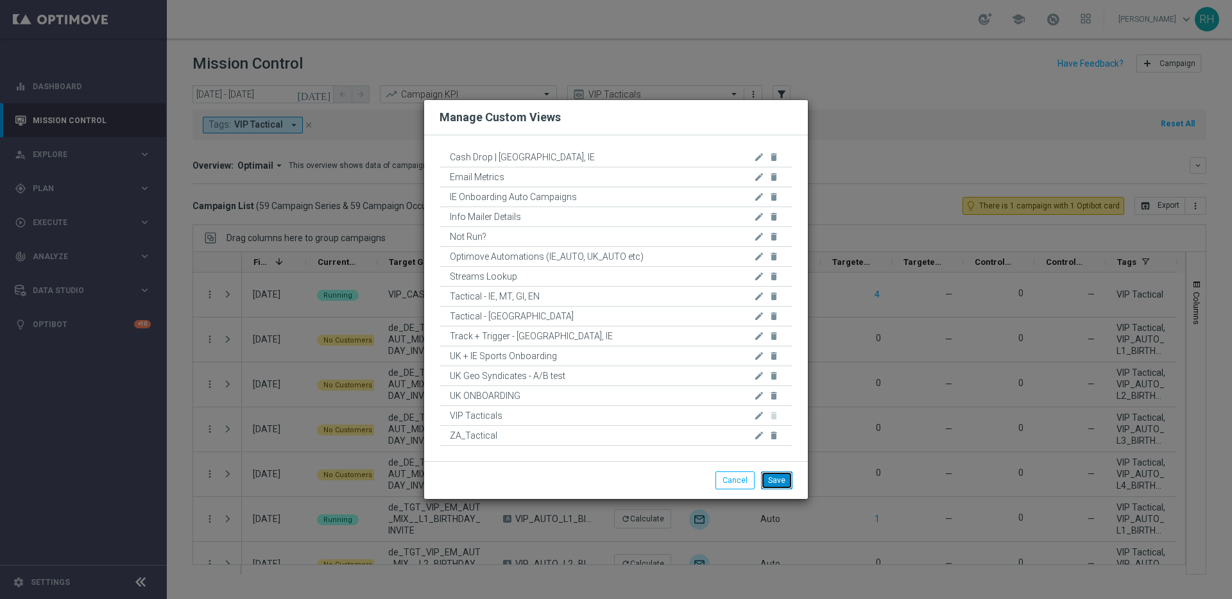
click at [782, 485] on button "Save" at bounding box center [776, 481] width 31 height 18
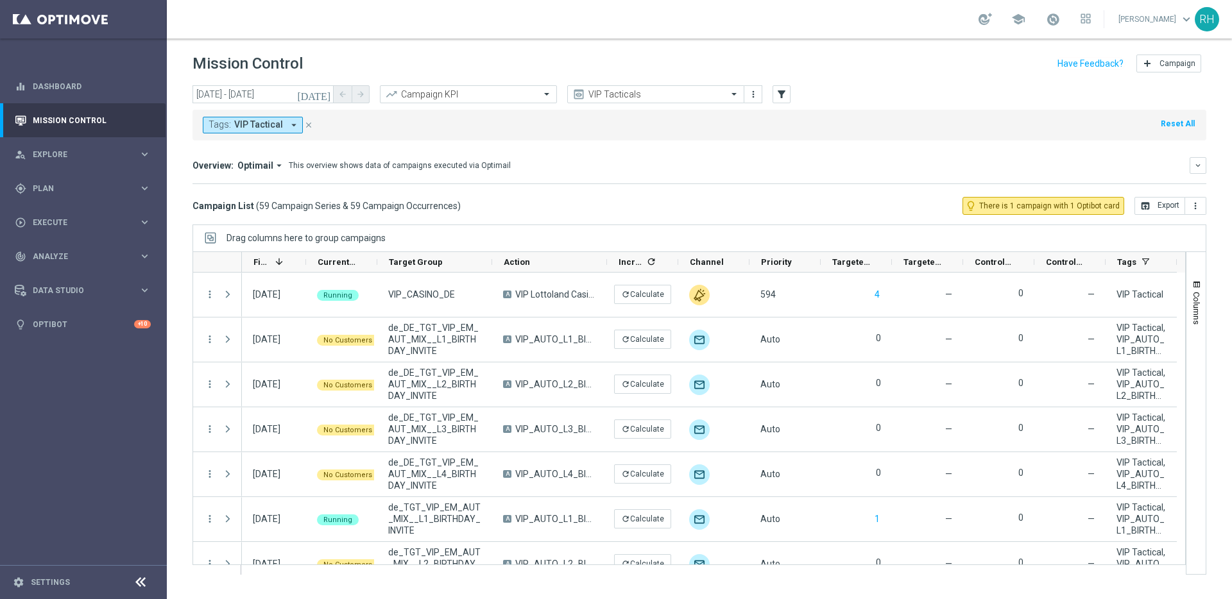
click at [702, 103] on div "VIP Tacticals preview more_vert" at bounding box center [664, 94] width 195 height 19
click at [701, 101] on div "VIP Tacticals" at bounding box center [655, 94] width 177 height 18
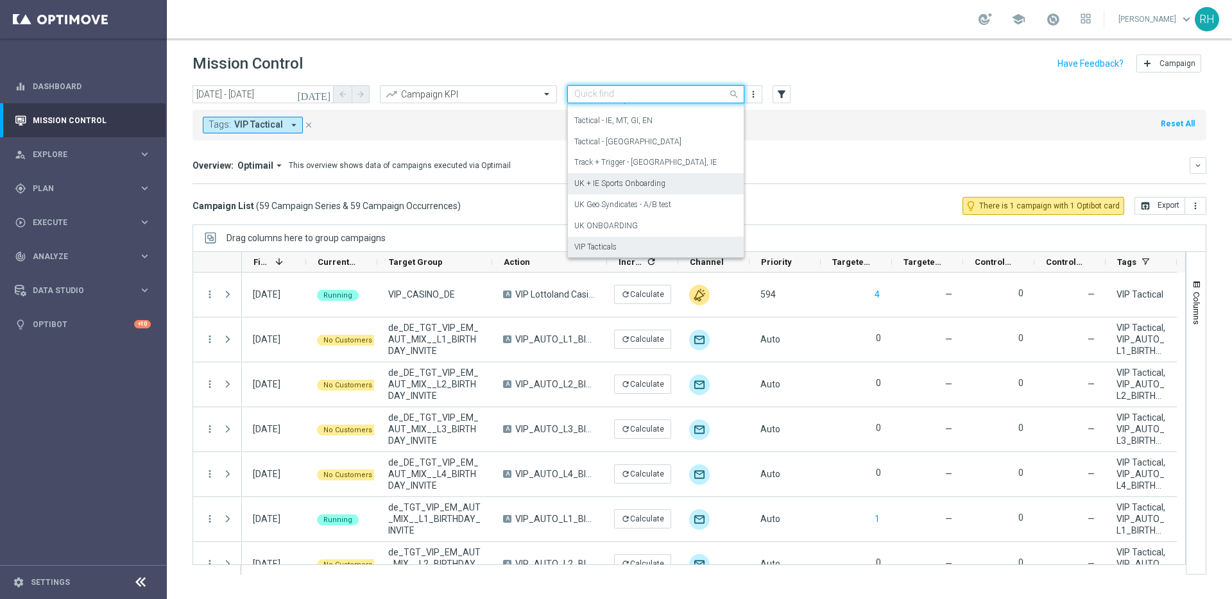
scroll to position [248, 0]
click at [658, 161] on label "UK + IE Sports Onboarding" at bounding box center [619, 160] width 91 height 11
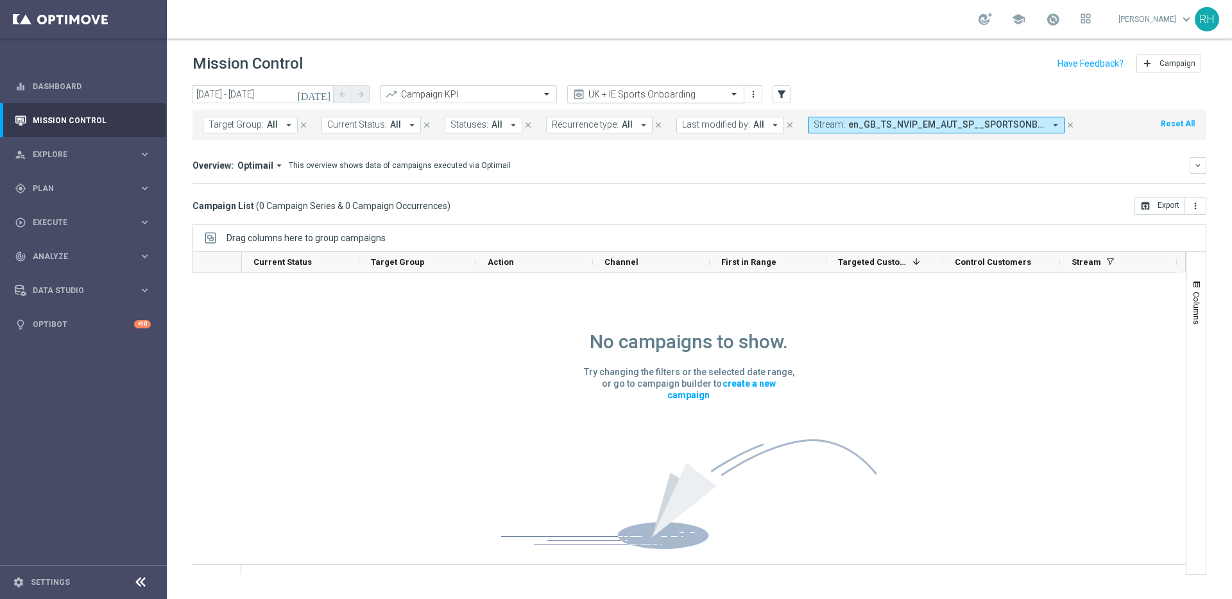
click at [733, 97] on span at bounding box center [736, 94] width 16 height 11
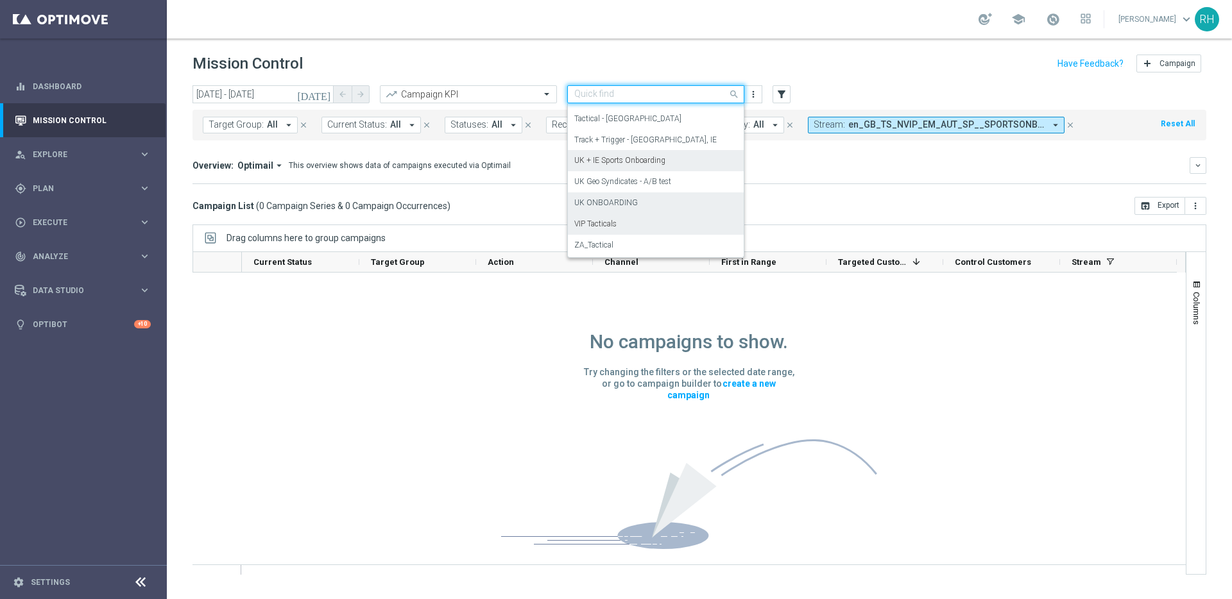
click at [678, 210] on div "UK ONBOARDING" at bounding box center [655, 202] width 163 height 21
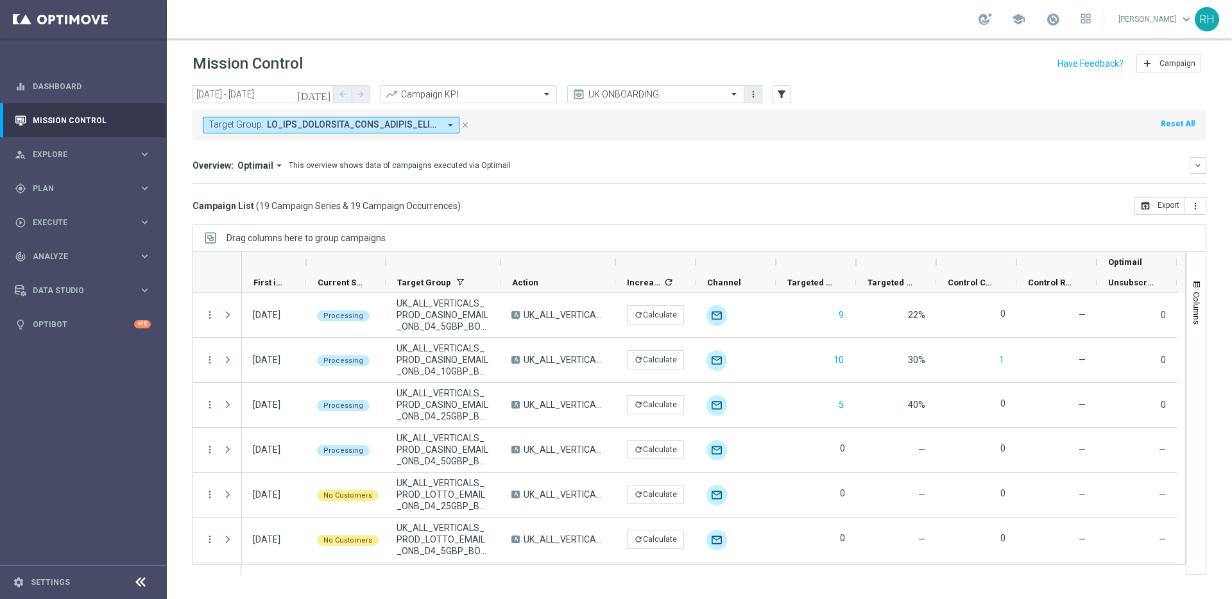
click at [755, 92] on icon "more_vert" at bounding box center [753, 94] width 10 height 10
click at [758, 151] on div "settings" at bounding box center [753, 154] width 19 height 9
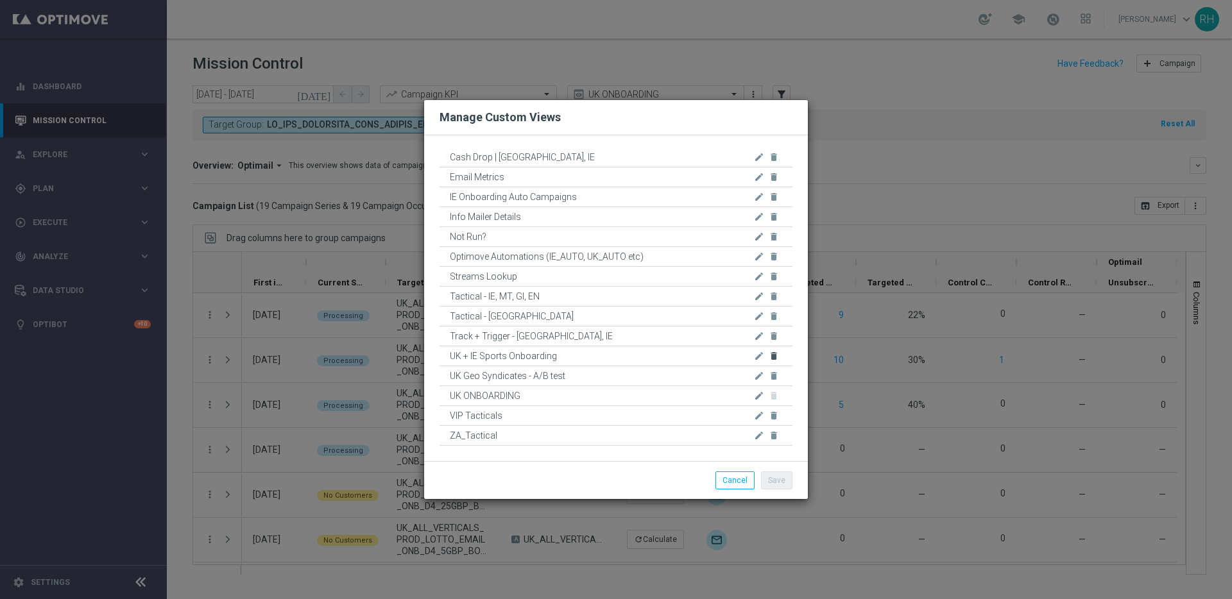
click at [773, 355] on icon "delete" at bounding box center [774, 356] width 10 height 10
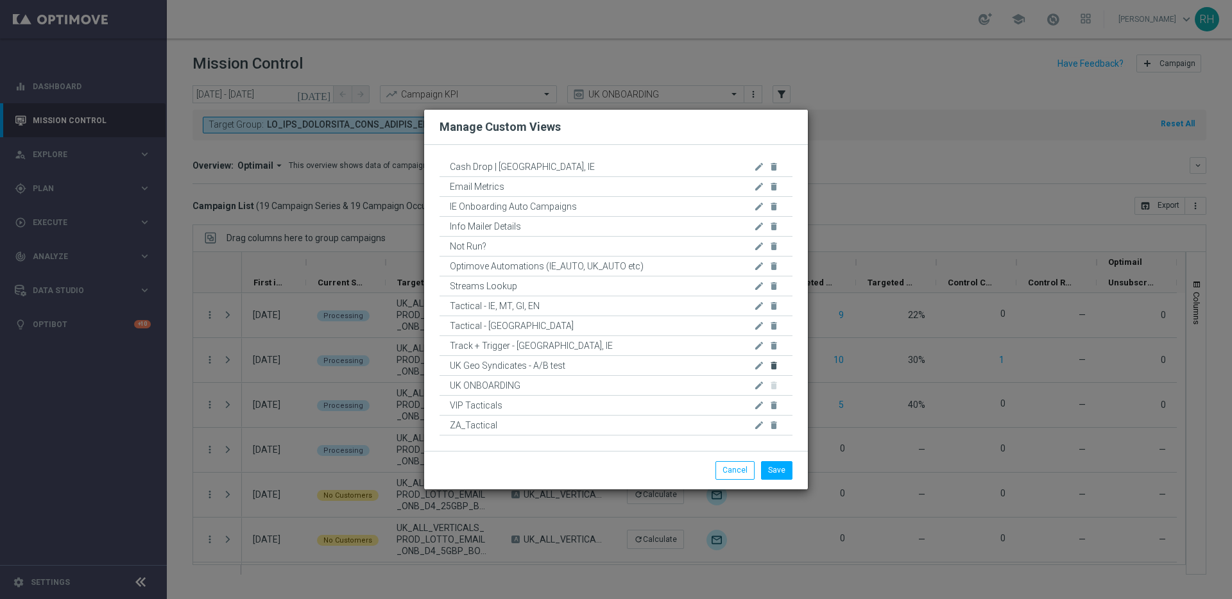
click at [773, 364] on icon "delete" at bounding box center [774, 366] width 10 height 10
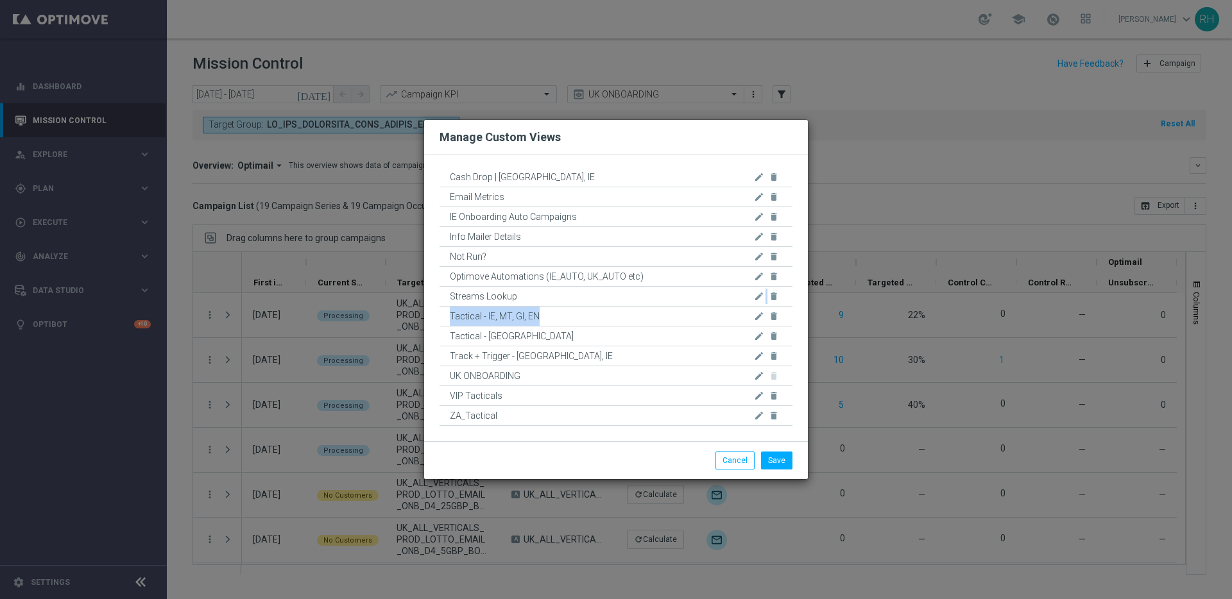
click at [585, 305] on div "Cash Drop | [GEOGRAPHIC_DATA], IE edit delete Email Metrics edit delete IE Onbo…" at bounding box center [616, 296] width 353 height 259
click at [585, 318] on span "Tactical - IE, MT, GI, EN" at bounding box center [596, 316] width 293 height 19
click at [767, 458] on button "Save" at bounding box center [776, 461] width 31 height 18
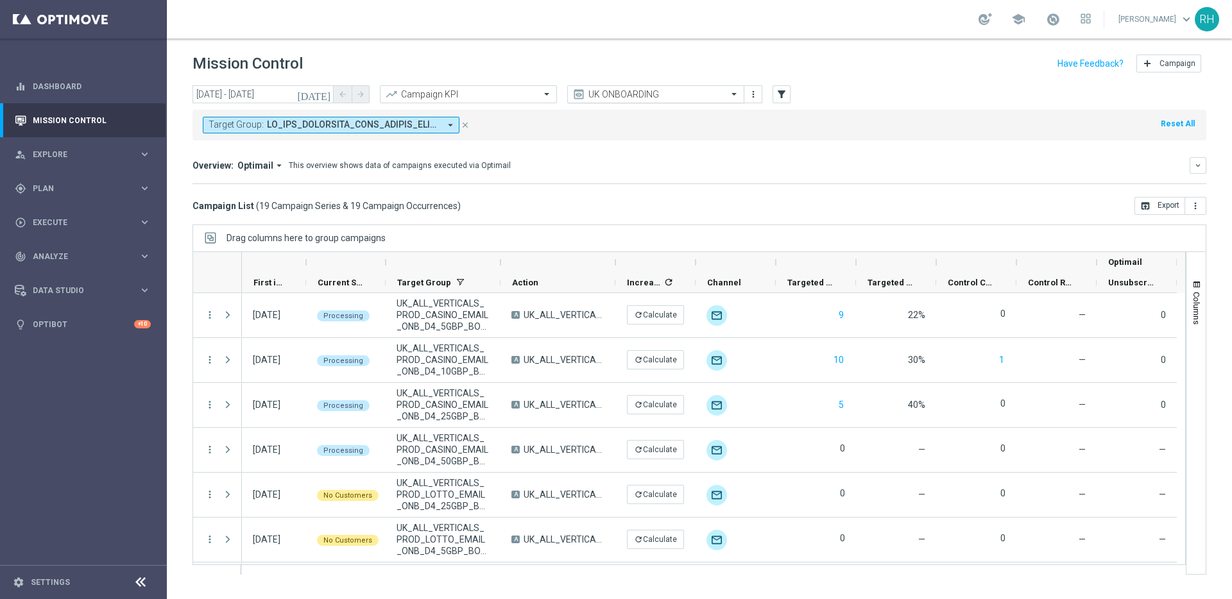
click at [671, 87] on div "UK ONBOARDING" at bounding box center [655, 94] width 177 height 18
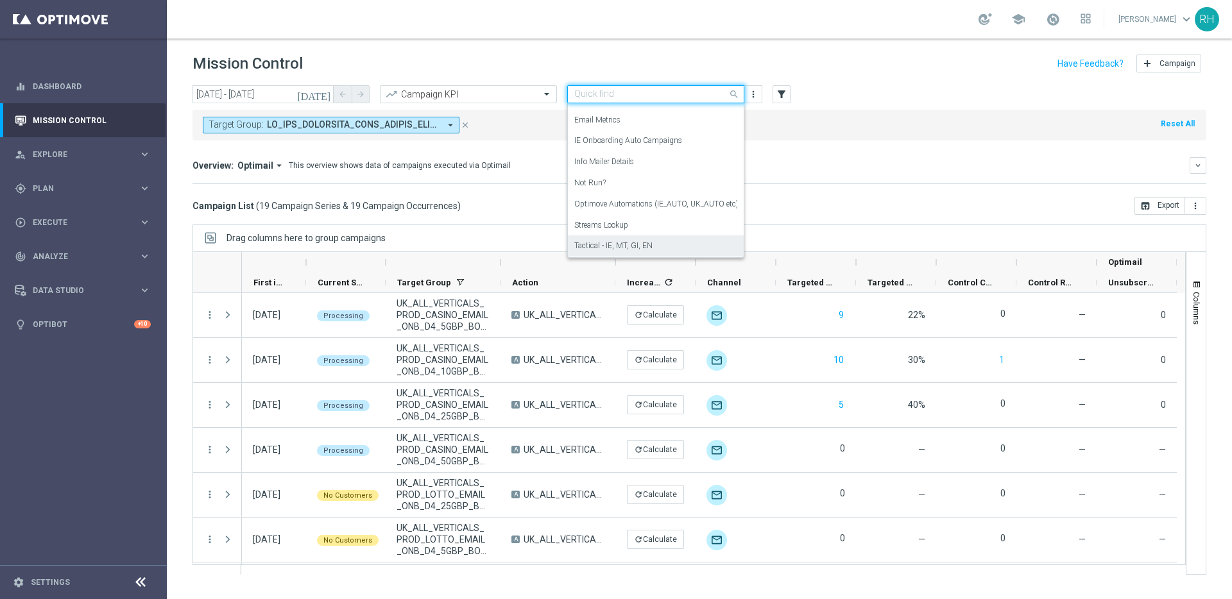
scroll to position [0, 0]
click at [649, 237] on label "IE Onboarding Auto Campaigns" at bounding box center [628, 240] width 108 height 11
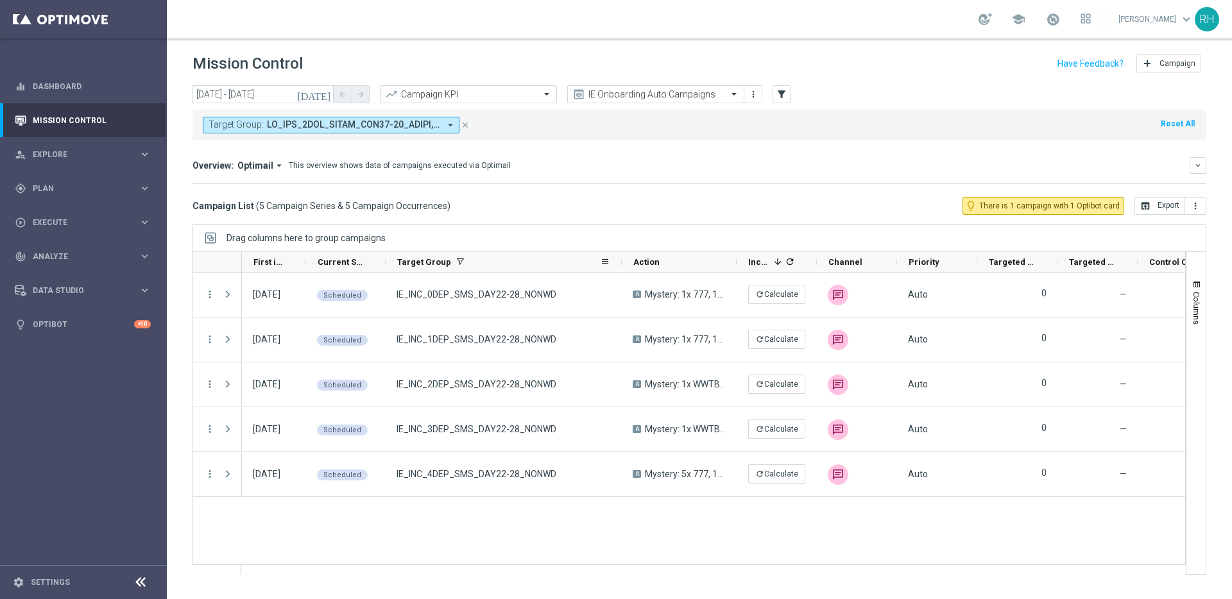
drag, startPoint x: 499, startPoint y: 262, endPoint x: 620, endPoint y: 267, distance: 121.4
click at [620, 267] on div at bounding box center [621, 262] width 5 height 20
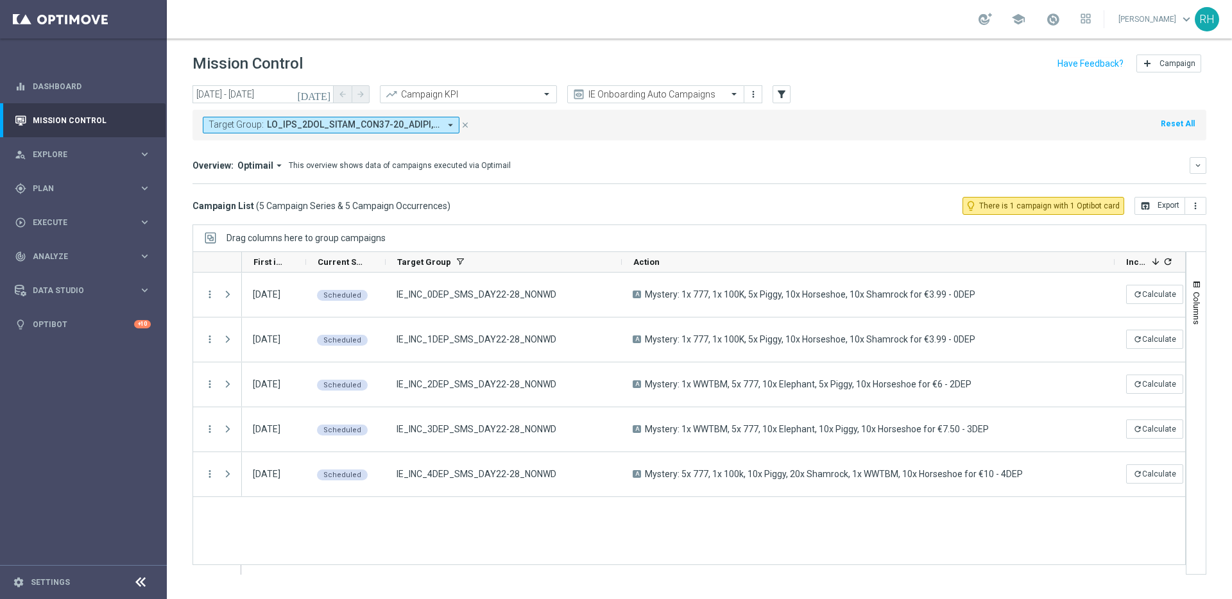
drag, startPoint x: 735, startPoint y: 261, endPoint x: 1113, endPoint y: 248, distance: 378.2
click at [1113, 248] on div "Drag columns here to group campaigns Drag here to set column labels" at bounding box center [699, 400] width 1014 height 350
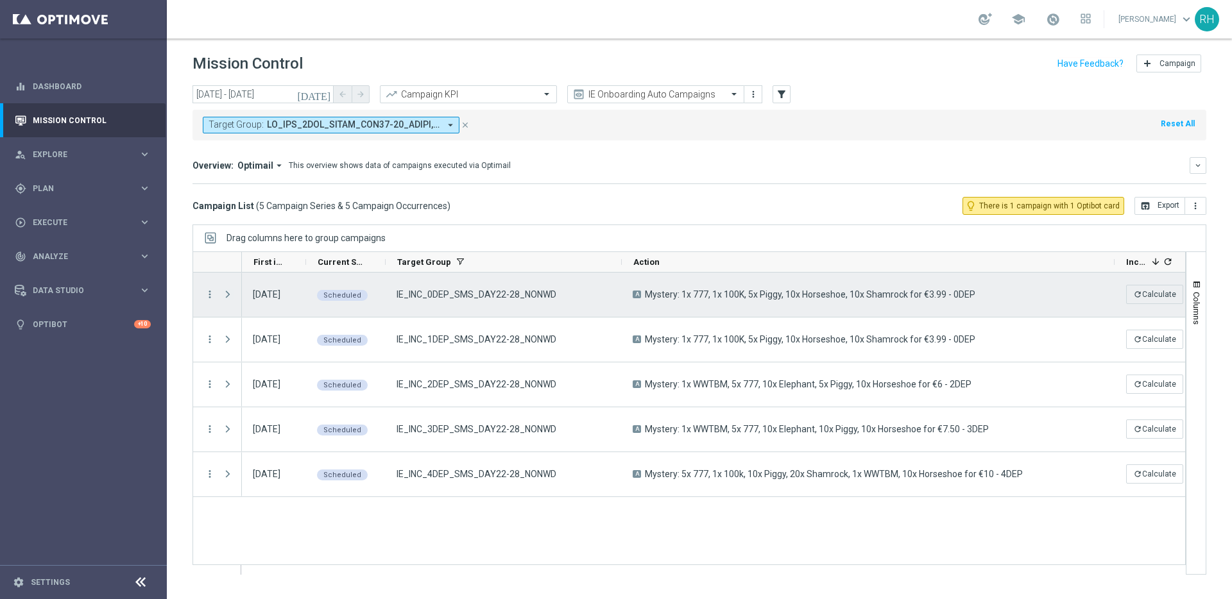
click at [223, 292] on span at bounding box center [228, 294] width 12 height 10
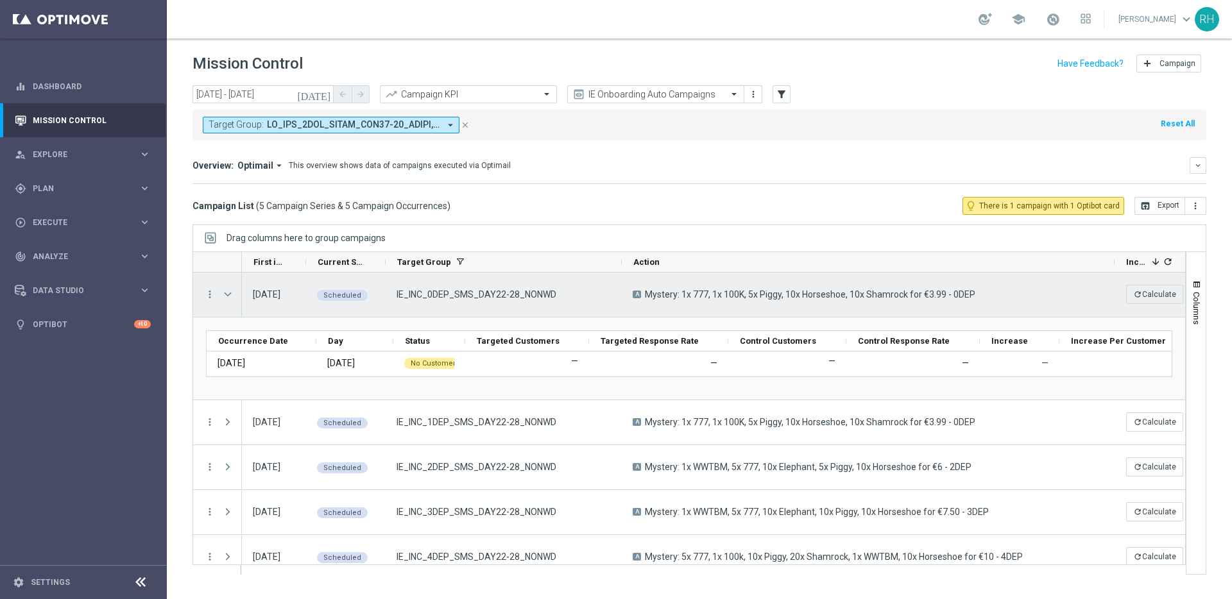
click at [226, 292] on span at bounding box center [228, 294] width 12 height 10
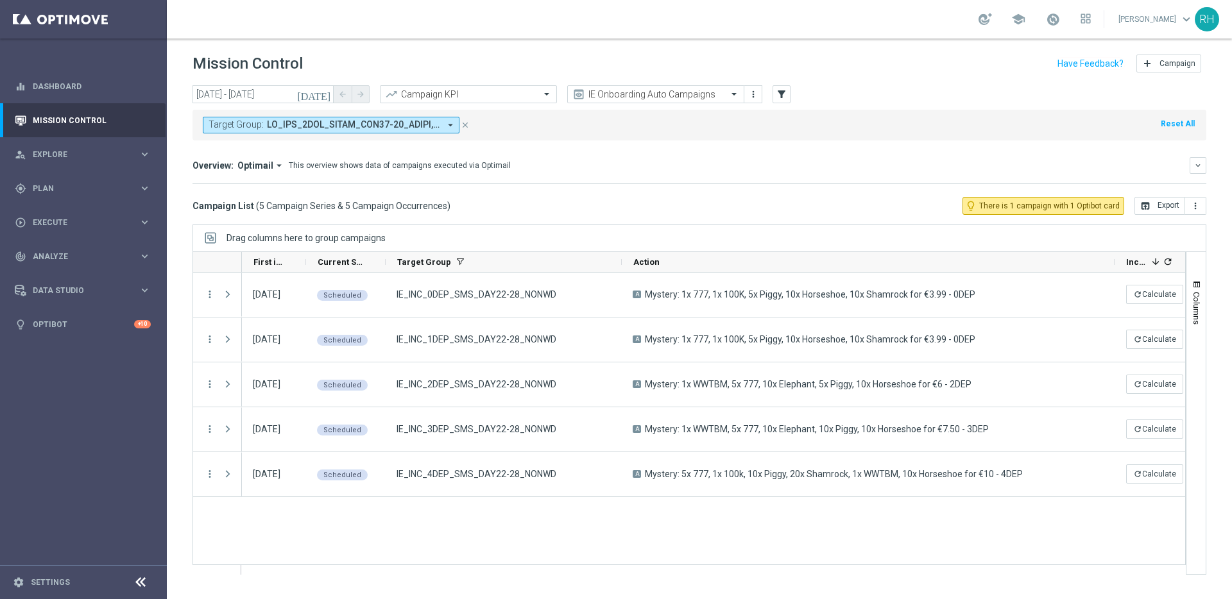
click at [323, 89] on button "[DATE]" at bounding box center [314, 94] width 38 height 19
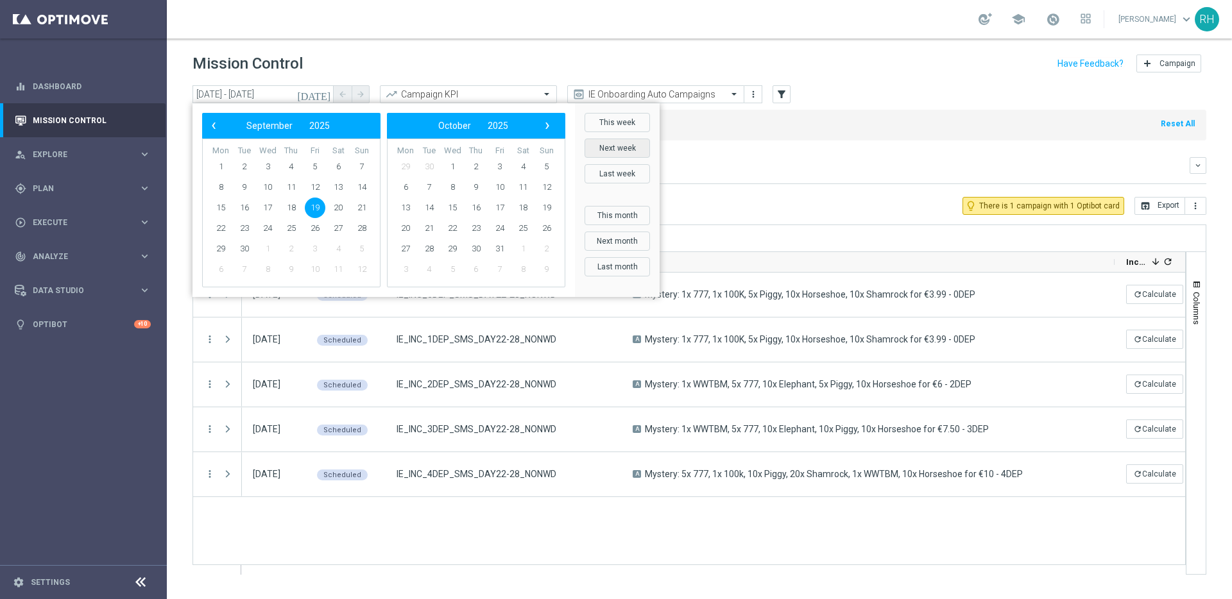
click at [623, 148] on button "Next week" at bounding box center [617, 148] width 65 height 19
type input "[DATE] - [DATE]"
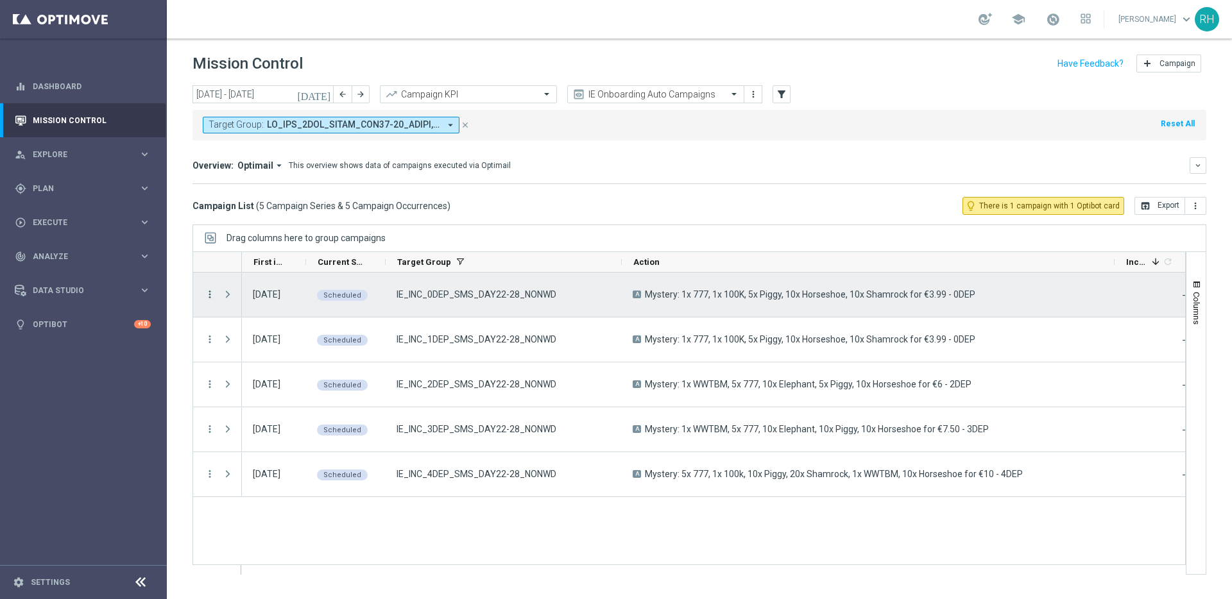
click at [212, 293] on icon "more_vert" at bounding box center [210, 295] width 12 height 12
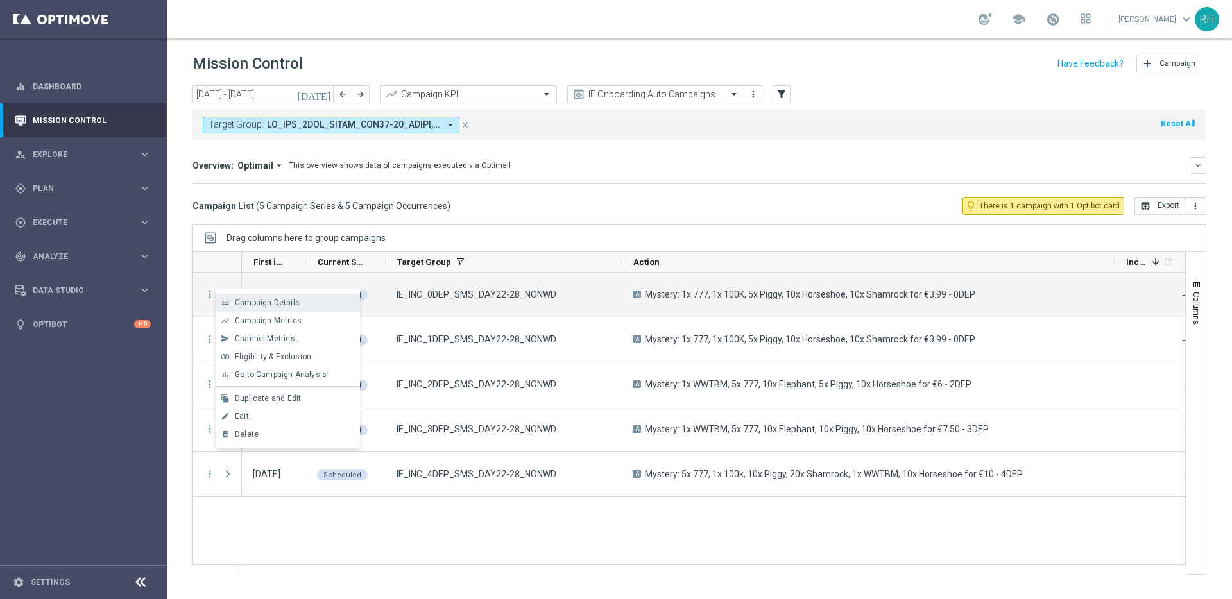
click at [243, 294] on div "list Campaign Details" at bounding box center [288, 303] width 144 height 18
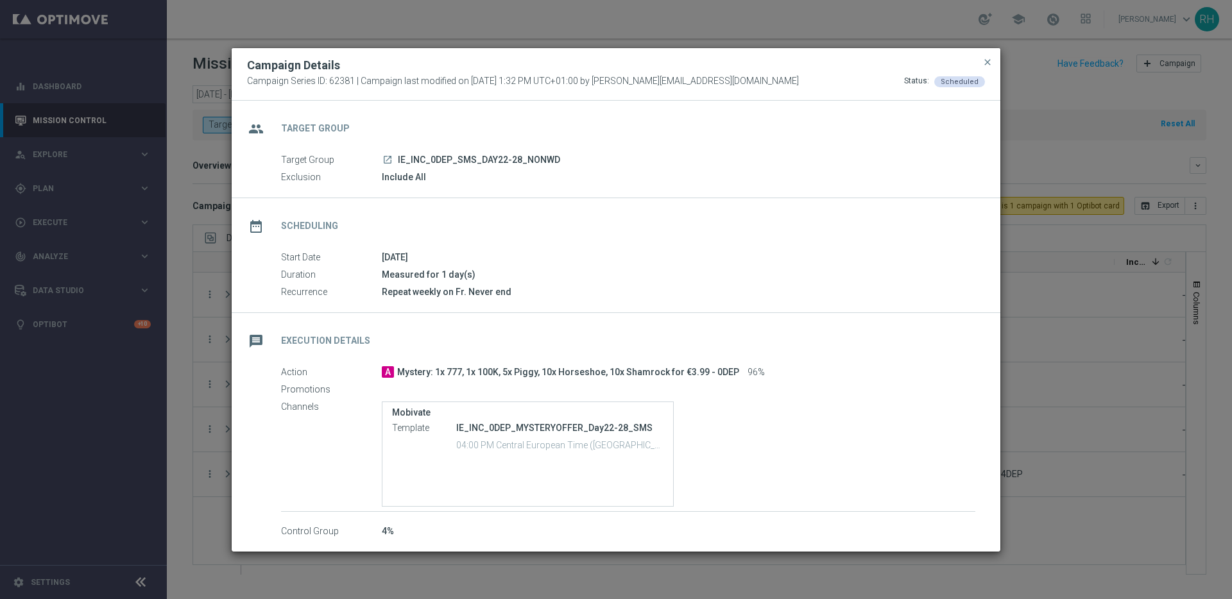
click at [386, 163] on icon "launch" at bounding box center [387, 160] width 10 height 10
click at [984, 60] on span "close" at bounding box center [987, 62] width 10 height 10
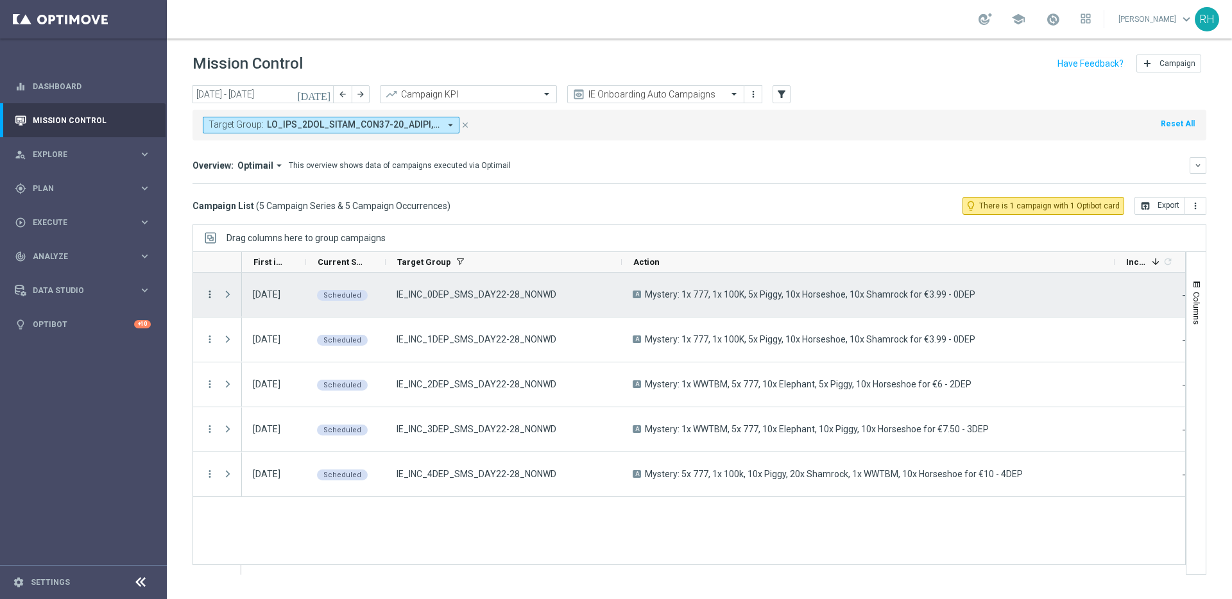
click at [211, 297] on icon "more_vert" at bounding box center [210, 295] width 12 height 12
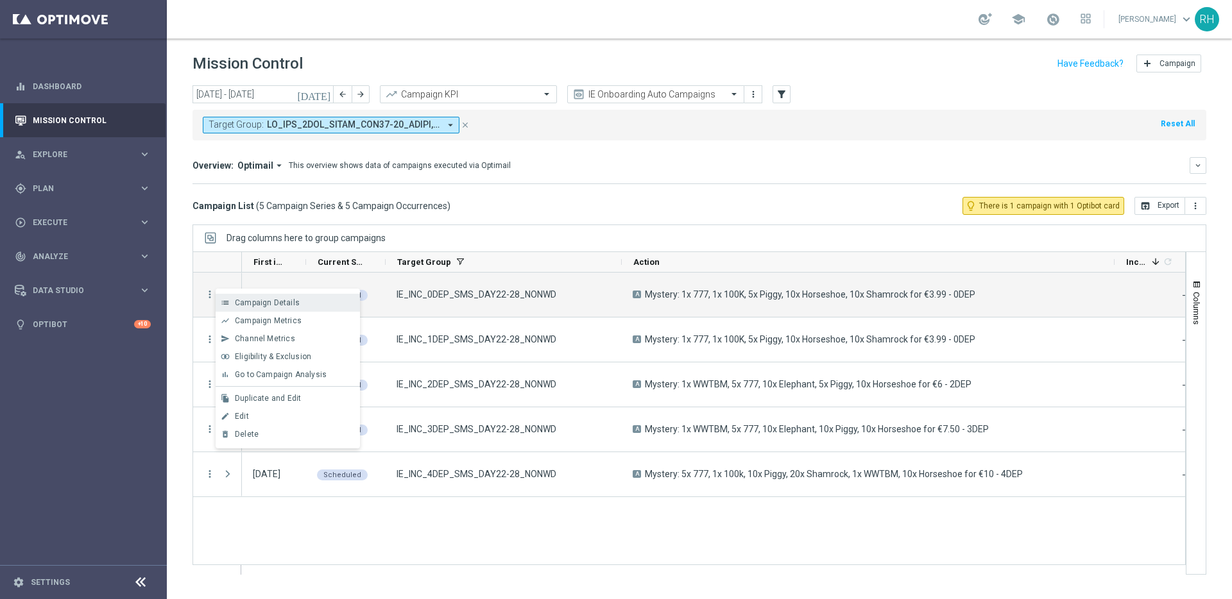
click at [221, 302] on icon "list" at bounding box center [225, 302] width 9 height 9
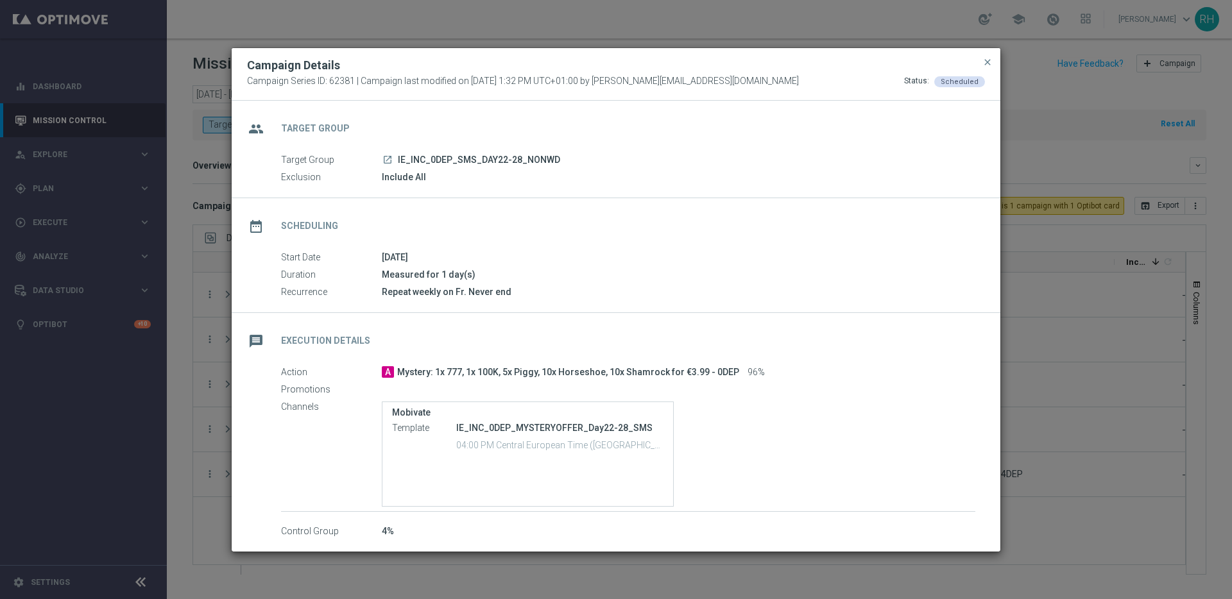
drag, startPoint x: 751, startPoint y: 337, endPoint x: 812, endPoint y: 293, distance: 75.9
click at [751, 337] on div "message Execution Details" at bounding box center [616, 339] width 769 height 53
click at [984, 58] on span "close" at bounding box center [987, 62] width 10 height 10
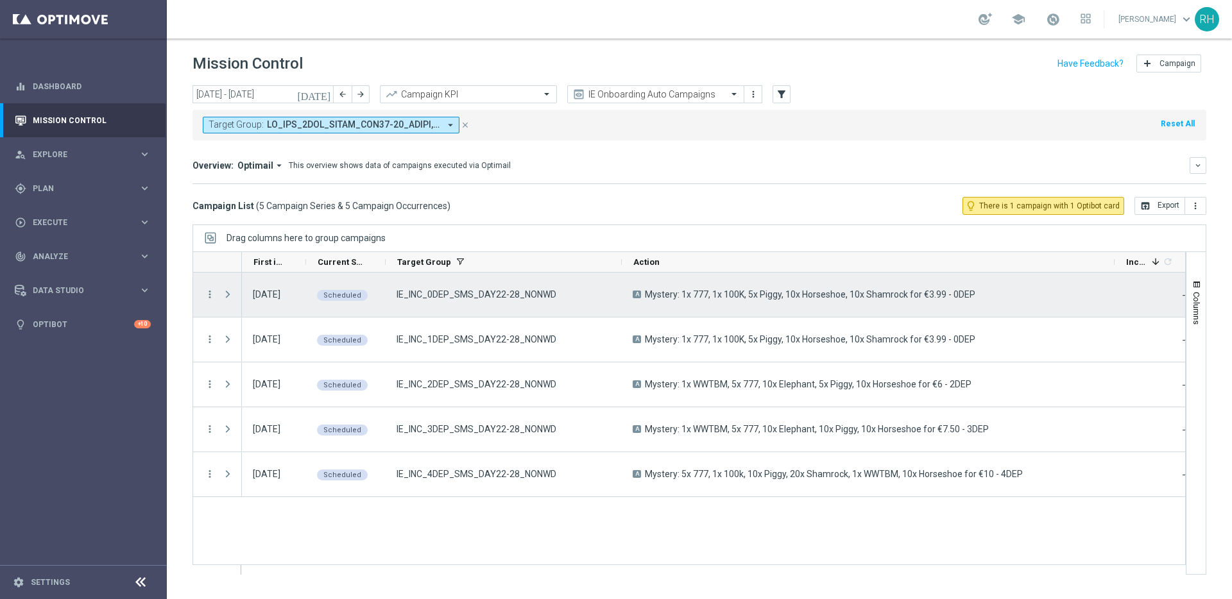
click at [202, 293] on div "more_vert" at bounding box center [204, 295] width 23 height 44
click at [207, 294] on icon "more_vert" at bounding box center [210, 295] width 12 height 12
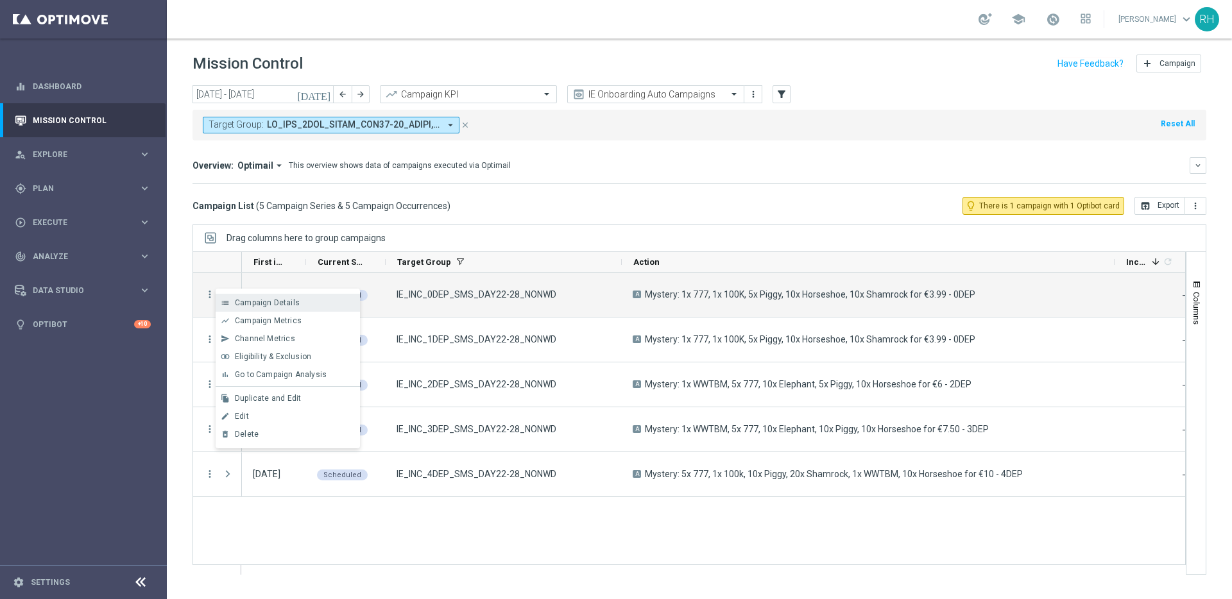
click at [221, 298] on icon "list" at bounding box center [225, 302] width 9 height 9
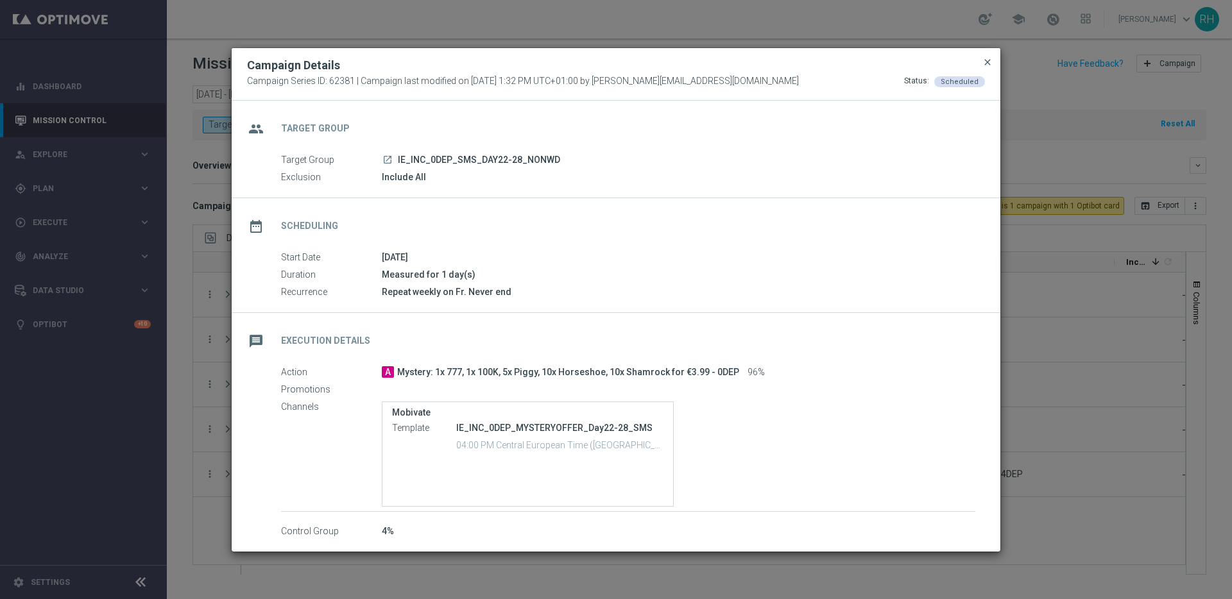
click at [984, 61] on span "close" at bounding box center [987, 62] width 10 height 10
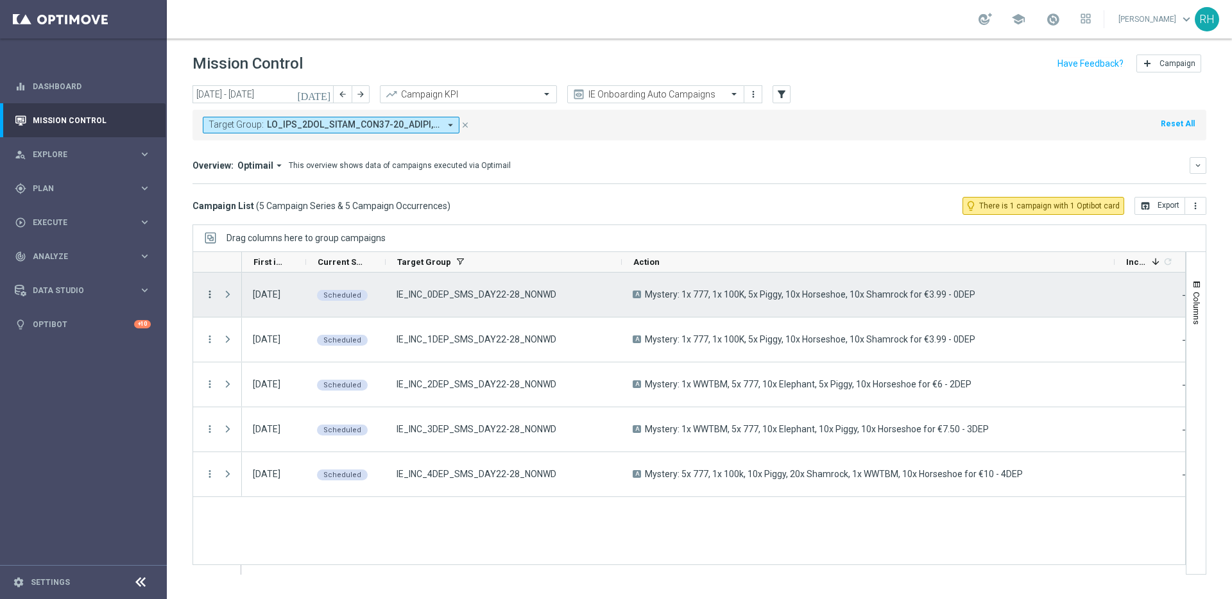
click at [209, 294] on icon "more_vert" at bounding box center [210, 295] width 12 height 12
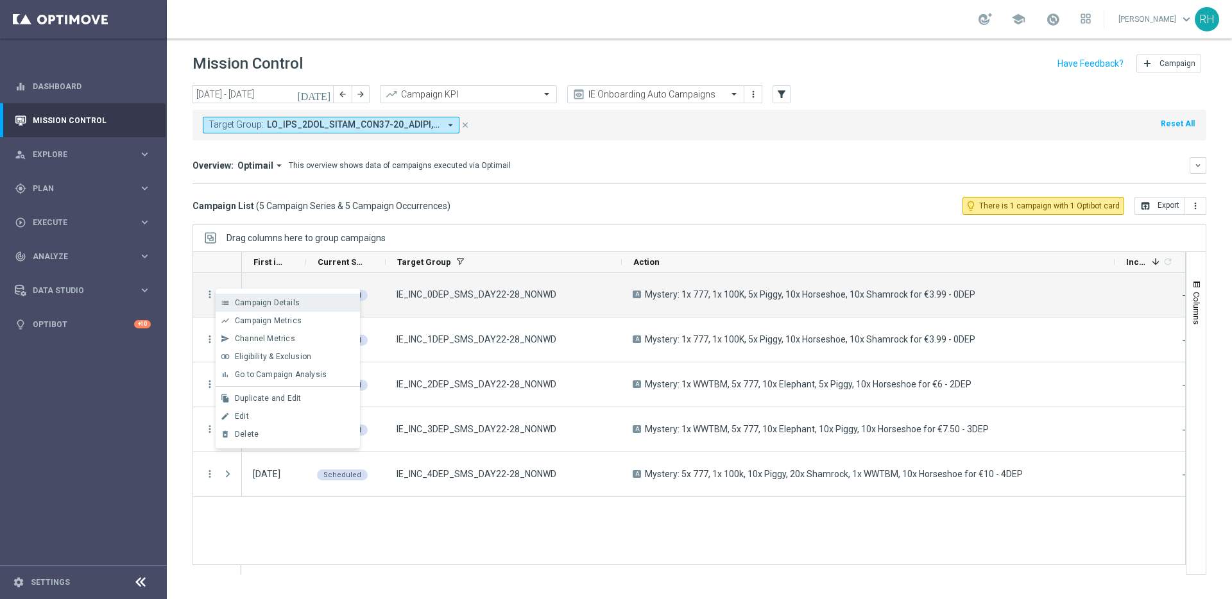
click at [221, 298] on div "list Campaign Details" at bounding box center [288, 303] width 144 height 18
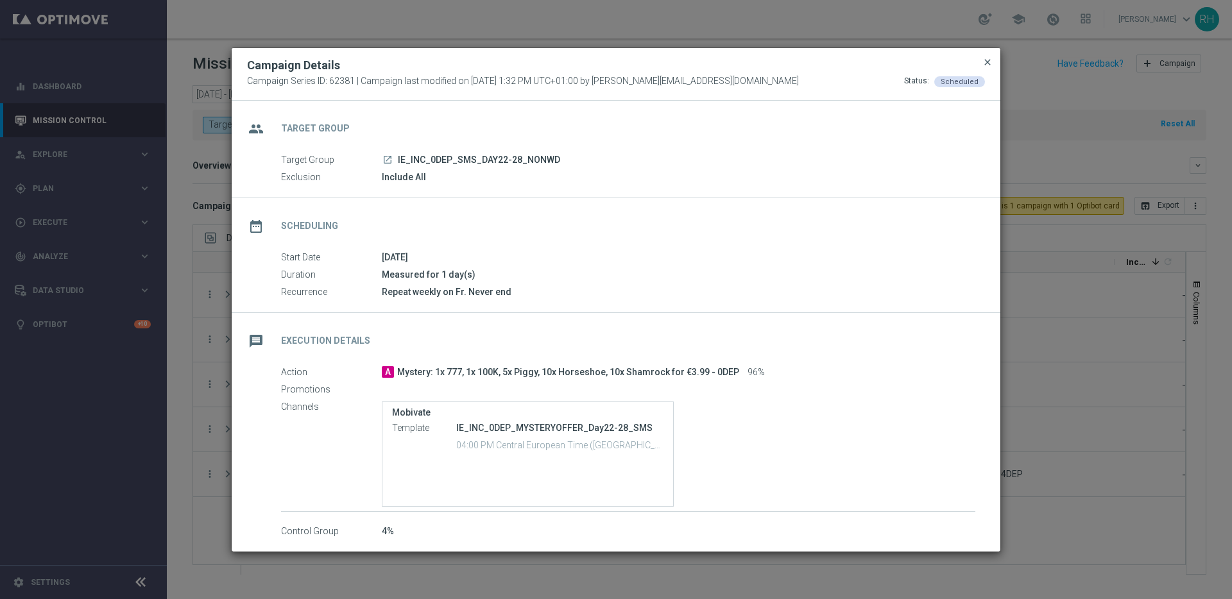
click at [987, 61] on span "close" at bounding box center [987, 62] width 10 height 10
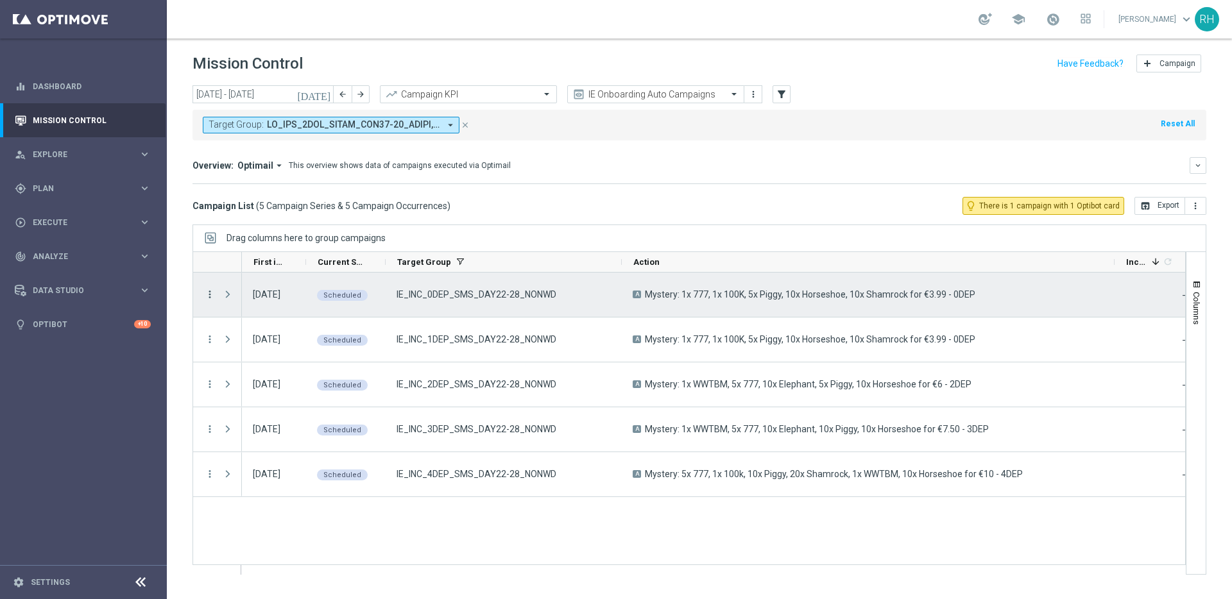
click at [211, 293] on icon "more_vert" at bounding box center [210, 295] width 12 height 12
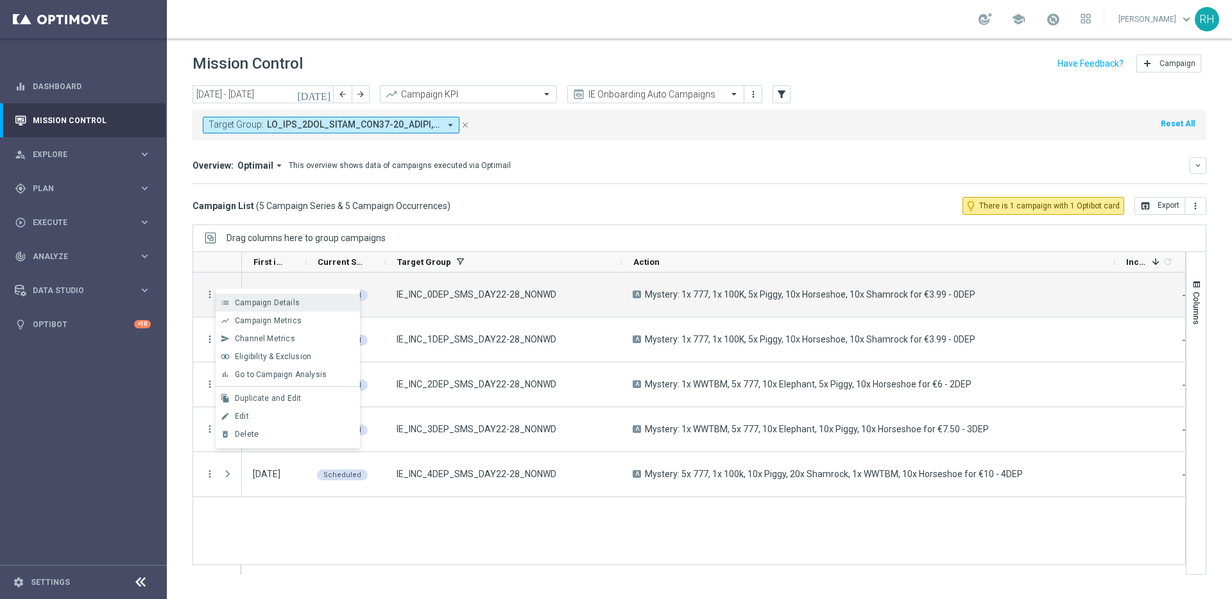
click at [223, 296] on div "list Campaign Details" at bounding box center [288, 303] width 144 height 18
